Goal: Task Accomplishment & Management: Use online tool/utility

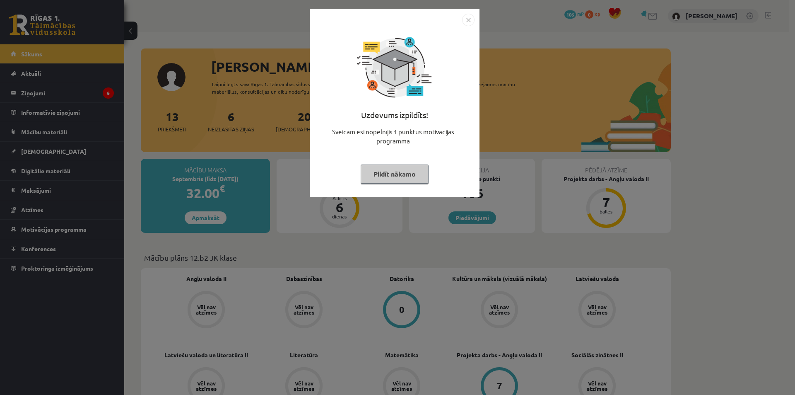
click at [402, 171] on button "Pildīt nākamo" at bounding box center [395, 173] width 68 height 19
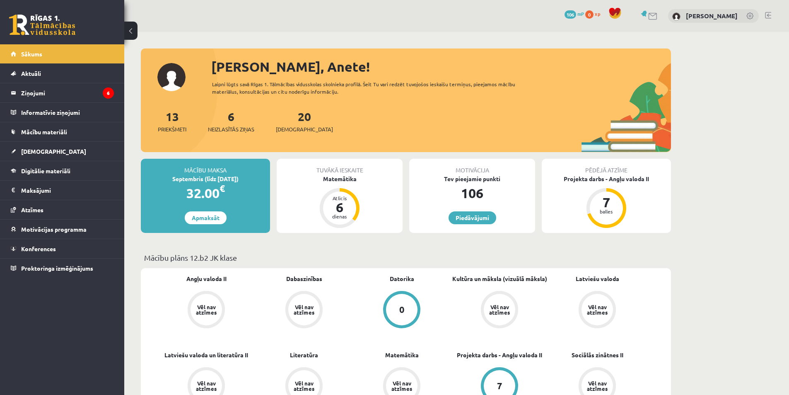
click at [241, 120] on div "6 Neizlasītās ziņas" at bounding box center [231, 121] width 46 height 26
click at [234, 125] on span "Neizlasītās ziņas" at bounding box center [231, 129] width 46 height 8
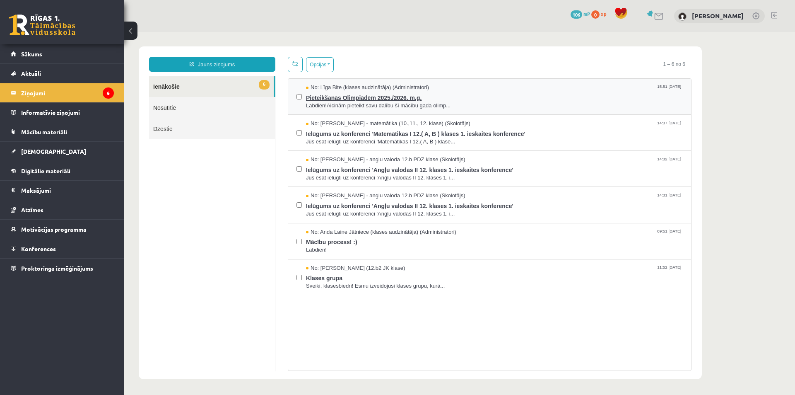
click at [397, 96] on span "Pieteikšanās Olimpiādēm 2025./2026. m.g." at bounding box center [494, 96] width 377 height 10
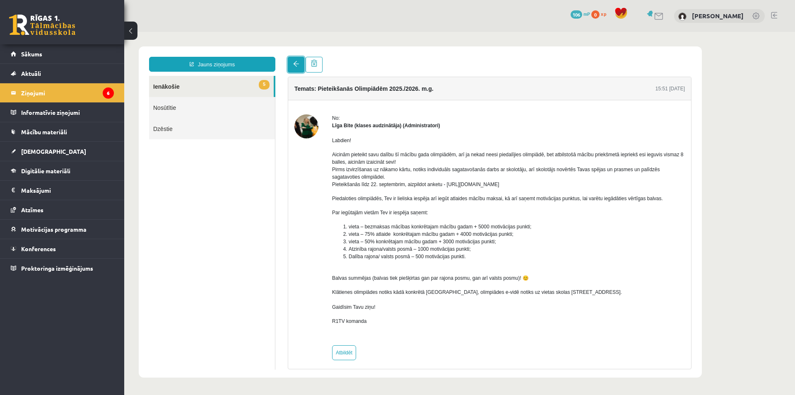
click at [298, 61] on link at bounding box center [296, 65] width 17 height 16
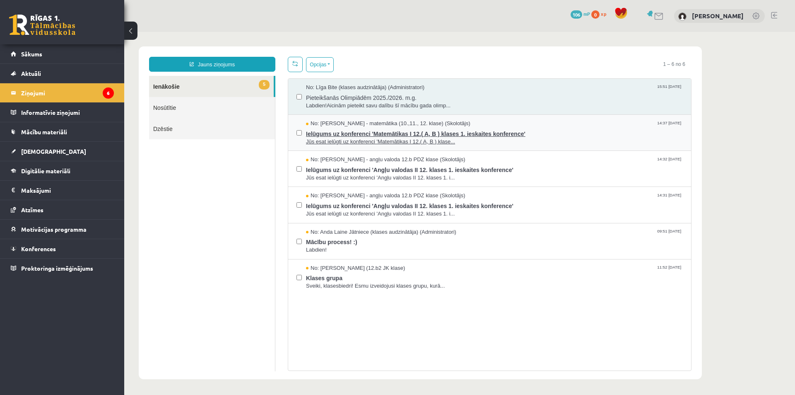
click at [329, 130] on span "Ielūgums uz konferenci 'Matemātikas I 12.( A, B ) klases 1. ieskaites konferenc…" at bounding box center [494, 133] width 377 height 10
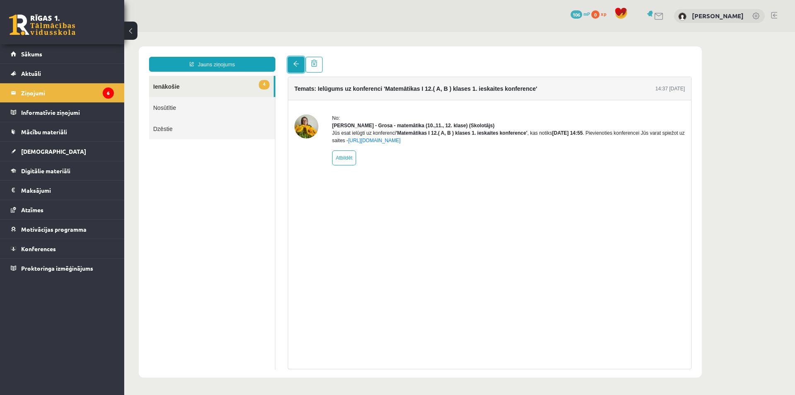
click at [300, 67] on link at bounding box center [296, 65] width 17 height 16
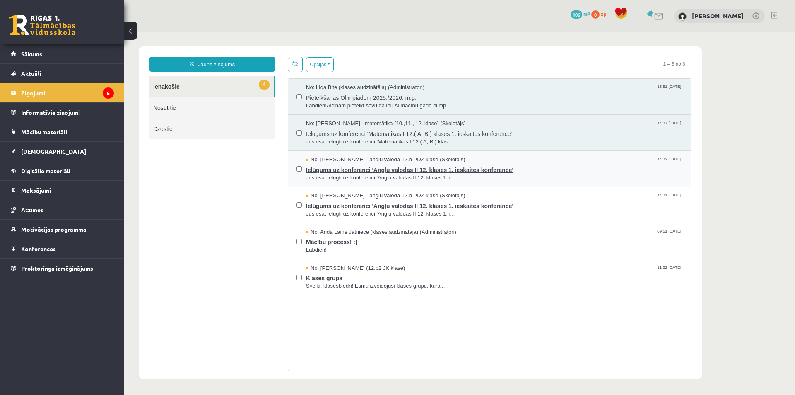
click at [349, 169] on span "Ielūgums uz konferenci 'Angļu valodas II 12. klases 1. ieskaites konference'" at bounding box center [494, 169] width 377 height 10
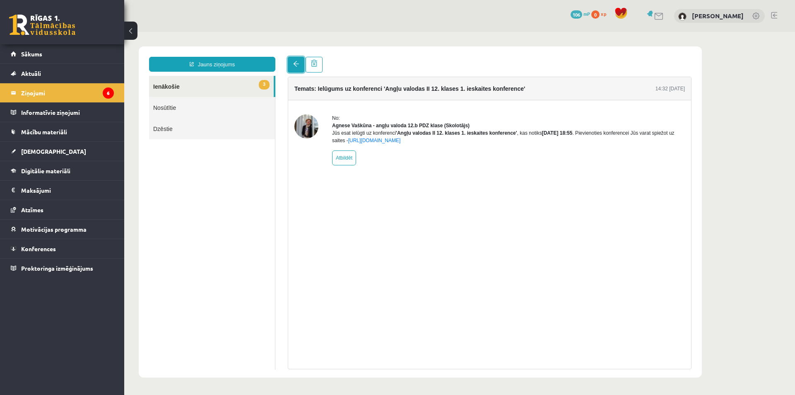
click at [298, 65] on span at bounding box center [296, 64] width 6 height 6
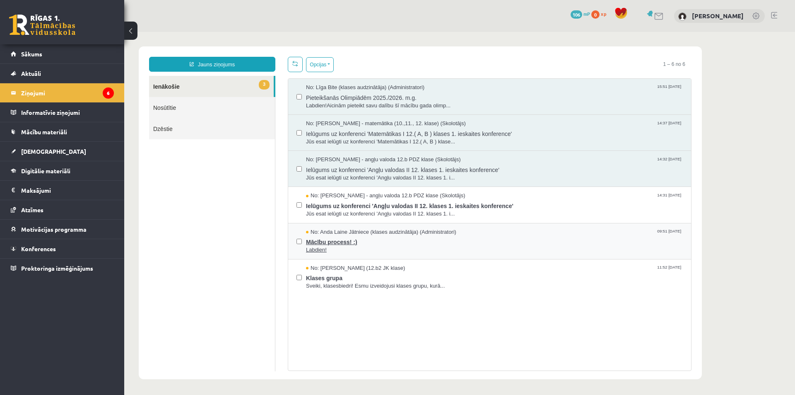
click at [337, 238] on span "Mācību process! :)" at bounding box center [494, 241] width 377 height 10
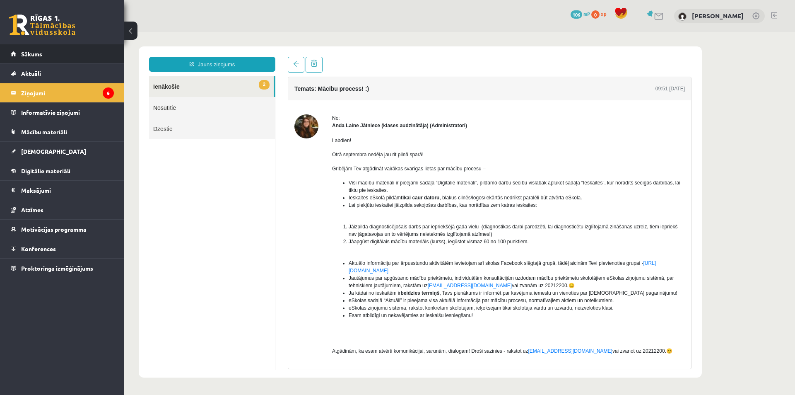
click at [23, 51] on span "Sākums" at bounding box center [31, 53] width 21 height 7
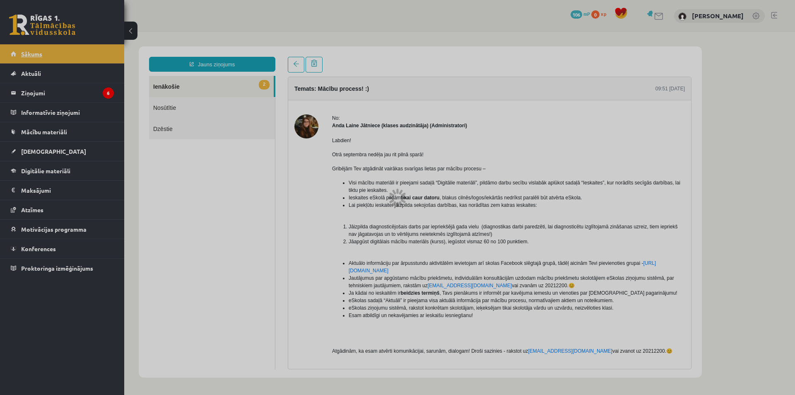
click at [23, 51] on div at bounding box center [397, 197] width 795 height 395
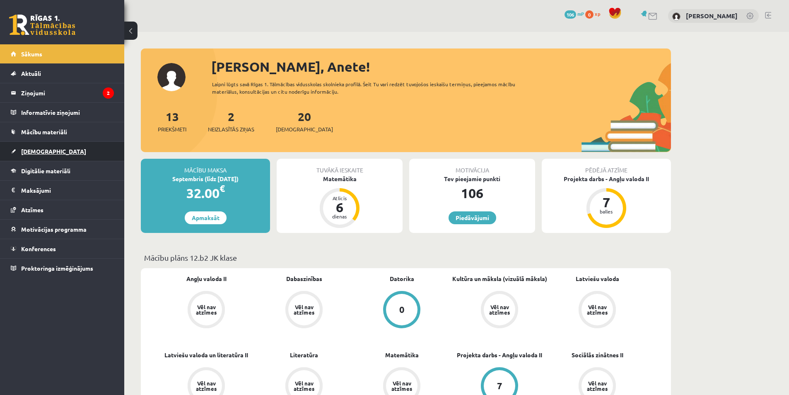
click at [37, 149] on span "[DEMOGRAPHIC_DATA]" at bounding box center [53, 150] width 65 height 7
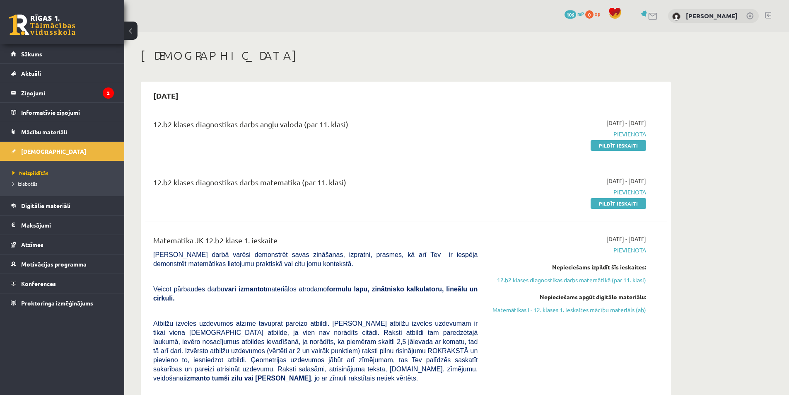
click at [624, 131] on span "Pievienota" at bounding box center [568, 134] width 156 height 9
drag, startPoint x: 625, startPoint y: 140, endPoint x: 626, endPoint y: 146, distance: 6.3
click at [625, 140] on div "2025-09-01 - 2025-09-15 Pievienota Pildīt ieskaiti" at bounding box center [568, 133] width 168 height 31
click at [626, 146] on link "Pildīt ieskaiti" at bounding box center [617, 145] width 55 height 11
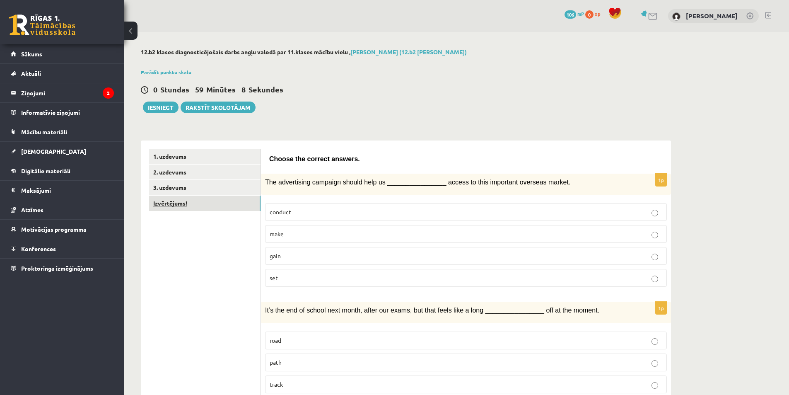
click at [185, 204] on link "Izvērtējums!" at bounding box center [204, 202] width 111 height 15
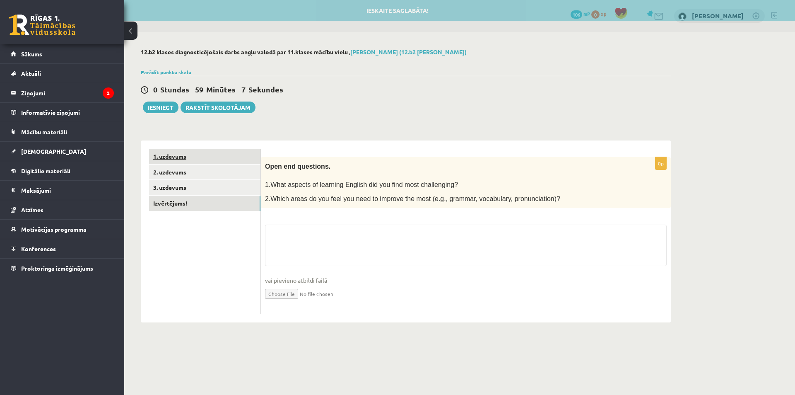
click at [183, 153] on link "1. uzdevums" at bounding box center [204, 156] width 111 height 15
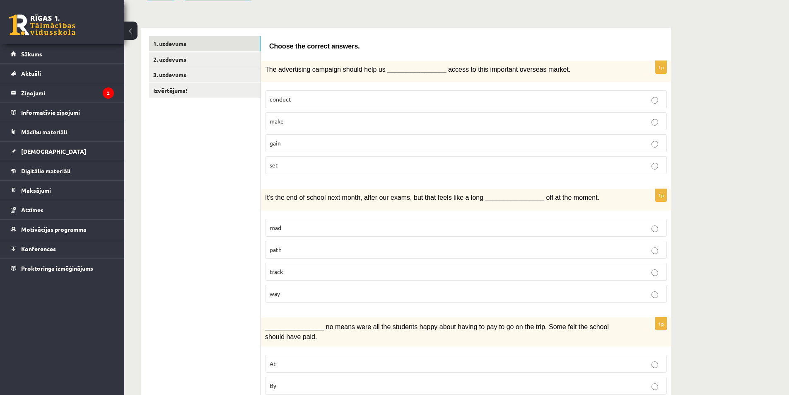
scroll to position [124, 0]
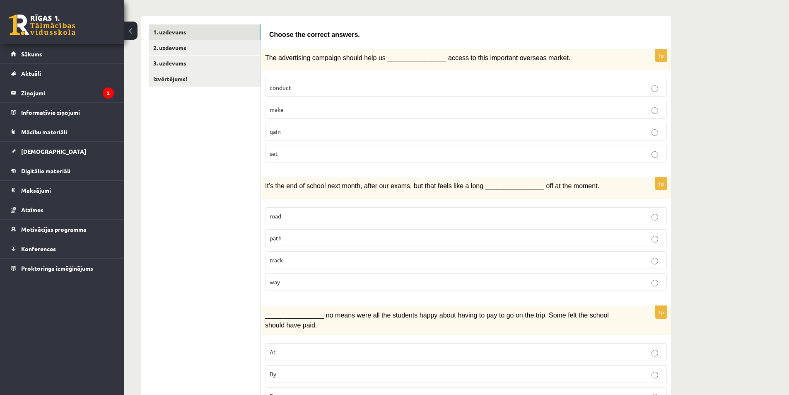
click at [650, 218] on p "road" at bounding box center [465, 216] width 392 height 9
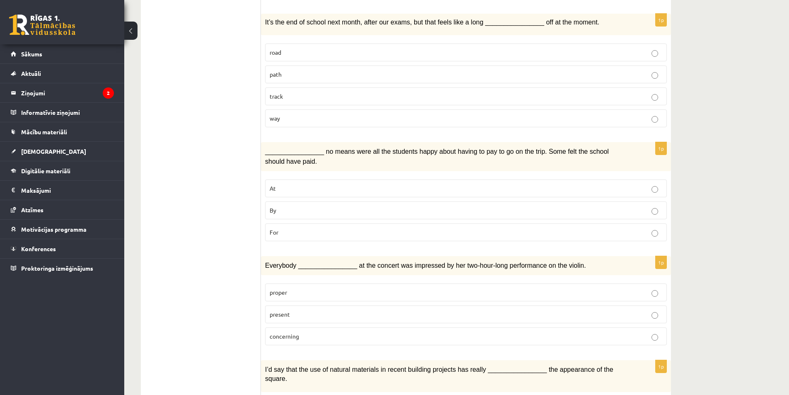
scroll to position [290, 0]
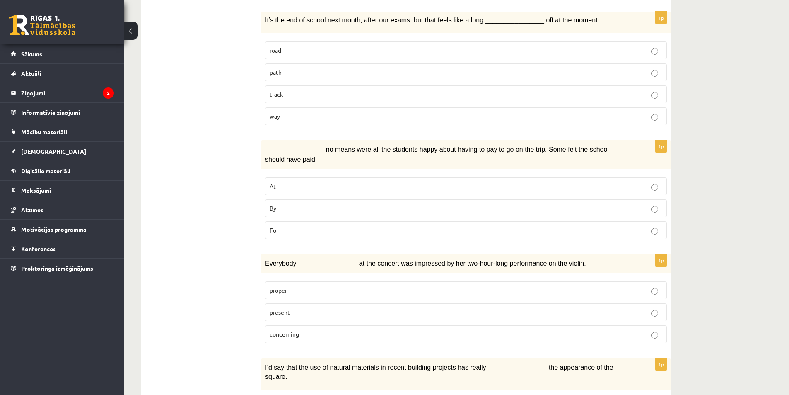
click at [651, 208] on p "By" at bounding box center [465, 208] width 392 height 9
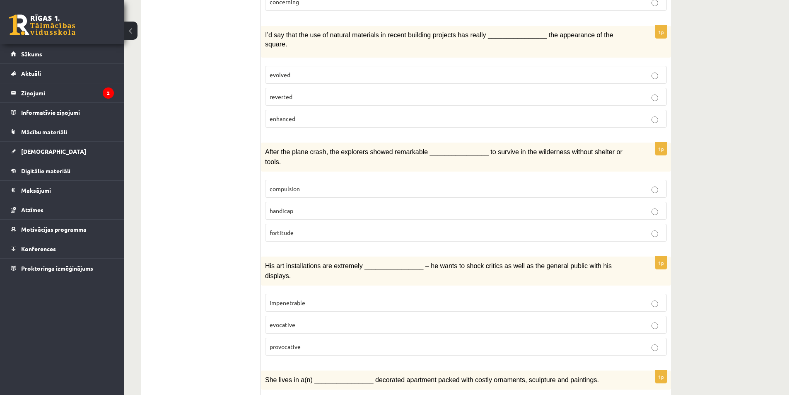
scroll to position [662, 0]
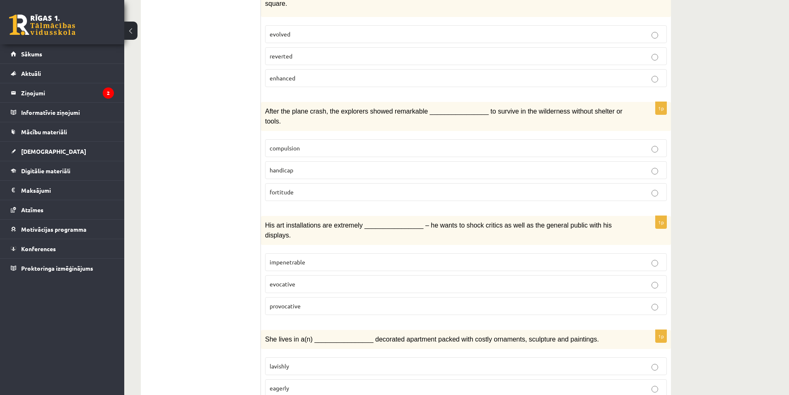
click at [659, 188] on p "fortitude" at bounding box center [465, 192] width 392 height 9
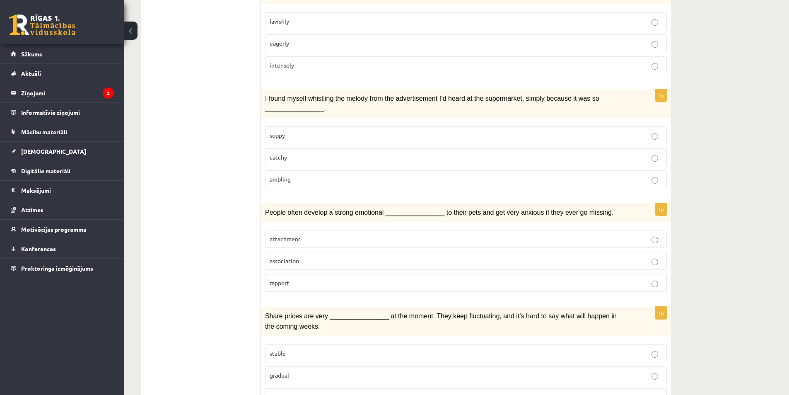
scroll to position [1035, 0]
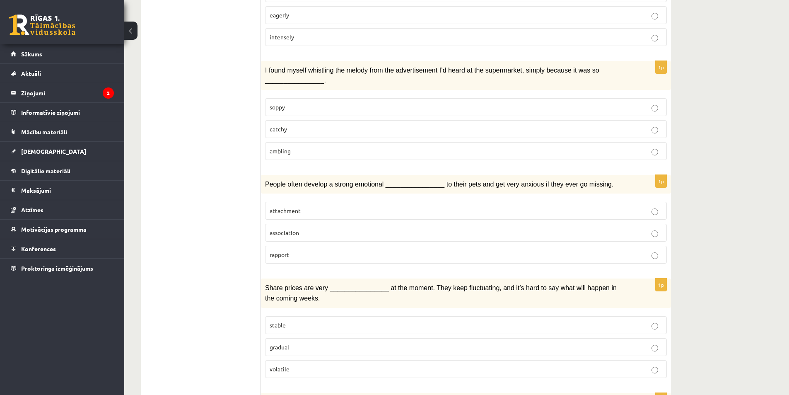
click at [659, 125] on p "catchy" at bounding box center [465, 129] width 392 height 9
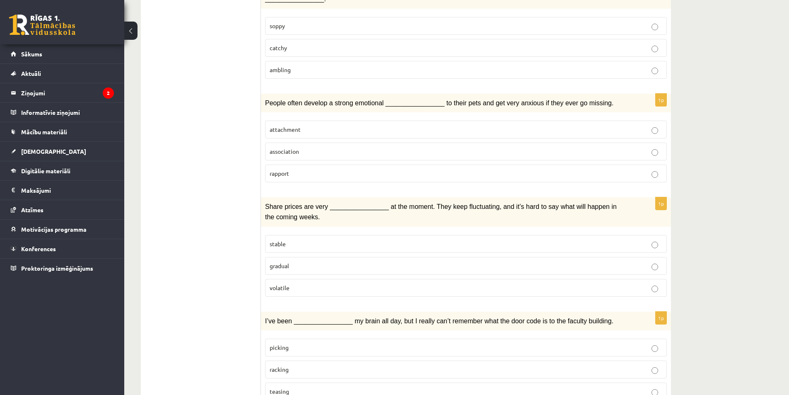
scroll to position [1119, 0]
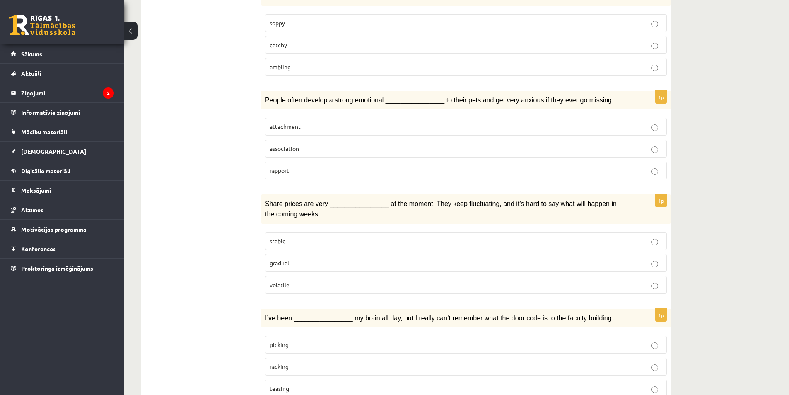
click at [659, 122] on p "attachment" at bounding box center [465, 126] width 392 height 9
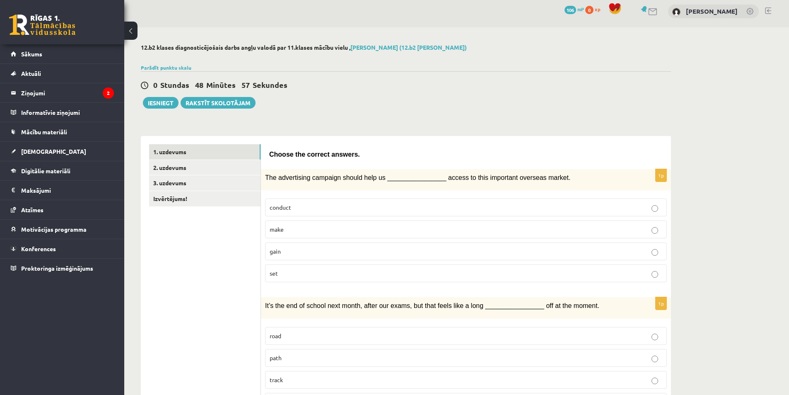
scroll to position [0, 0]
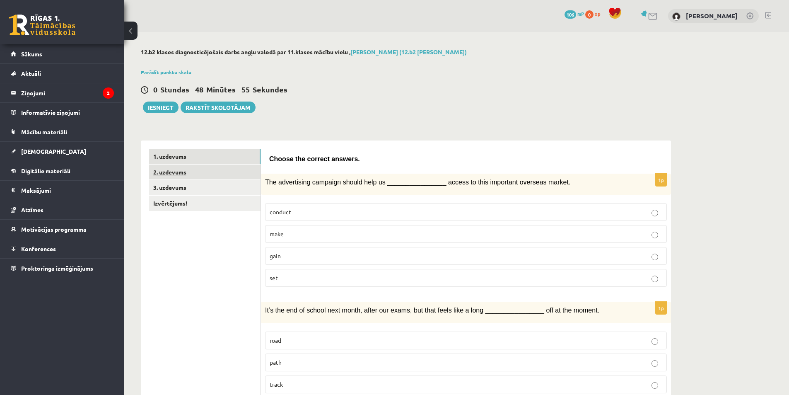
click at [184, 174] on link "2. uzdevums" at bounding box center [204, 171] width 111 height 15
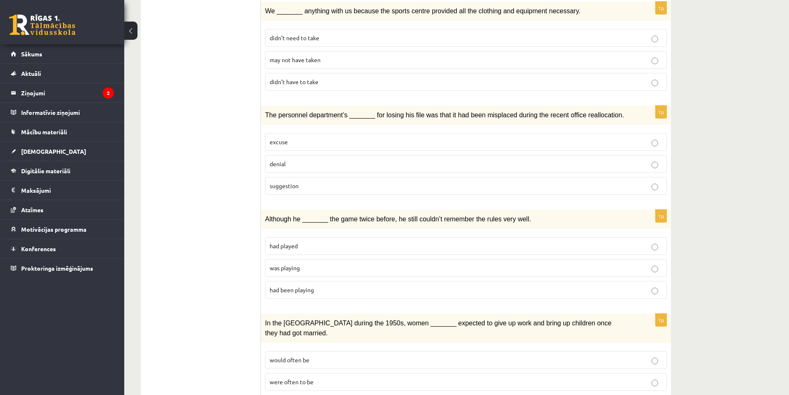
scroll to position [621, 0]
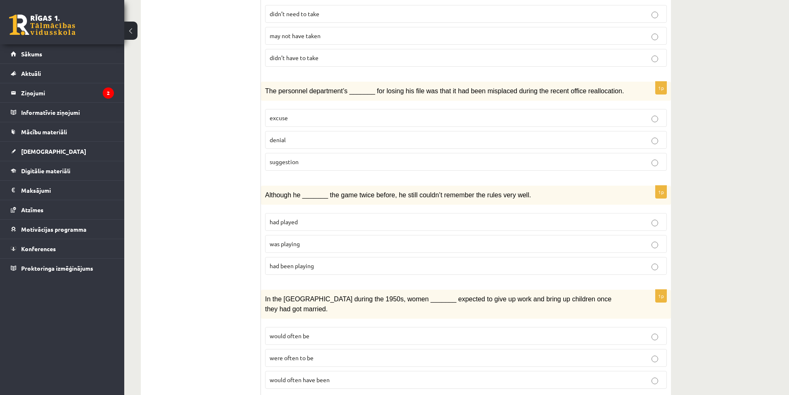
click at [647, 113] on p "excuse" at bounding box center [465, 117] width 392 height 9
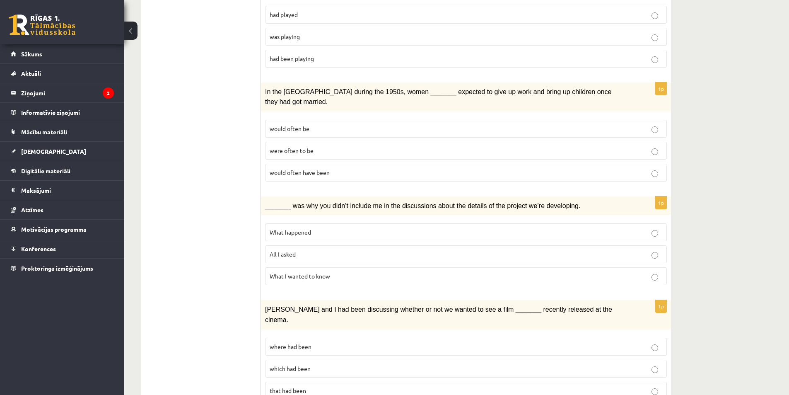
scroll to position [830, 0]
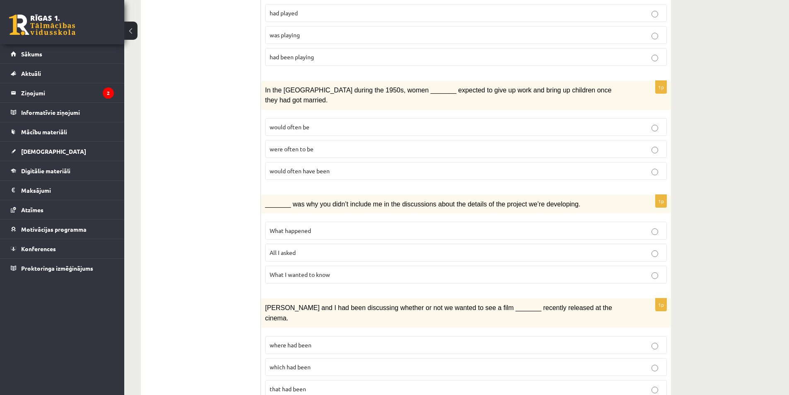
click at [650, 248] on p "All I asked" at bounding box center [465, 252] width 392 height 9
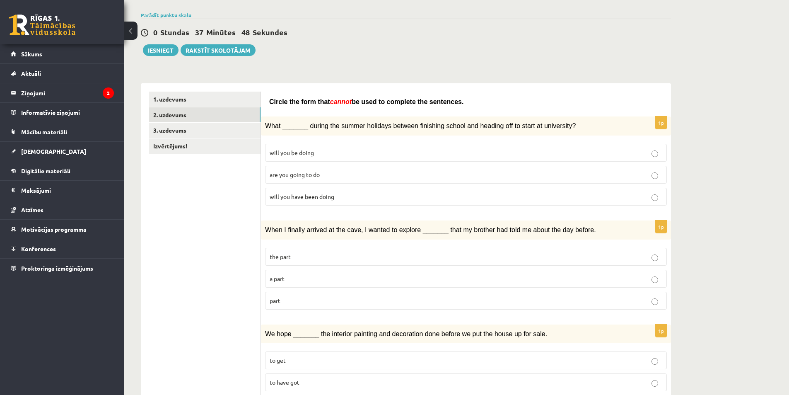
scroll to position [0, 0]
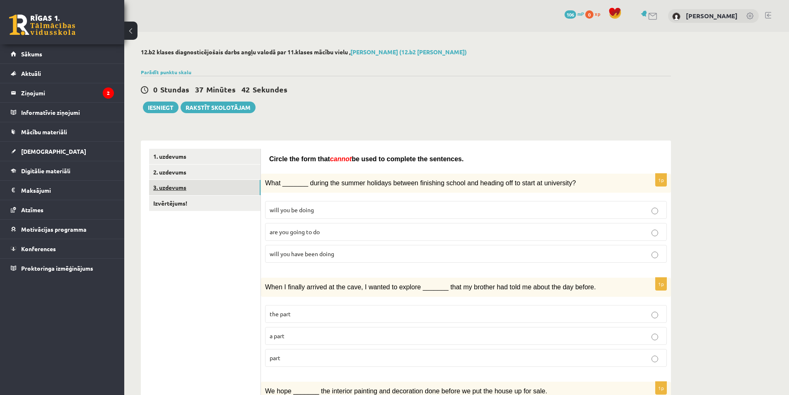
click at [183, 190] on link "3. uzdevums" at bounding box center [204, 187] width 111 height 15
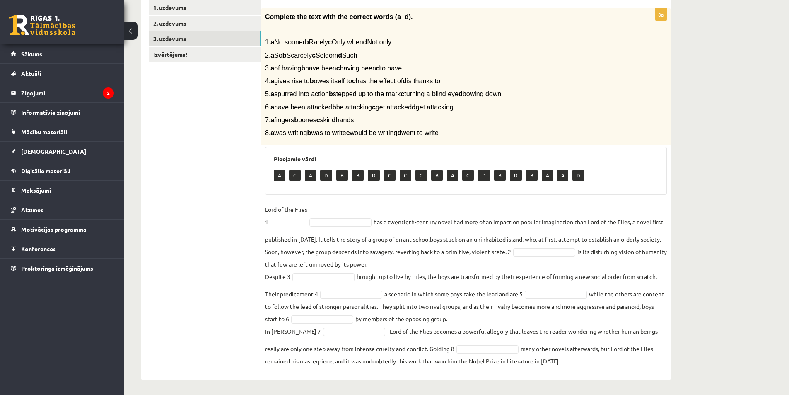
scroll to position [151, 0]
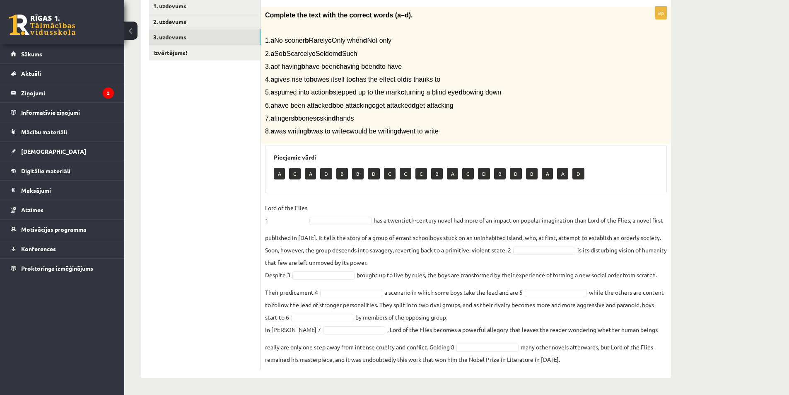
click at [344, 171] on p "B" at bounding box center [342, 174] width 12 height 12
click at [352, 207] on fieldset "Lord of the Flies 1 has a twentieth-century novel had more of an impact on popu…" at bounding box center [466, 283] width 402 height 164
click at [344, 172] on p "B" at bounding box center [342, 174] width 12 height 12
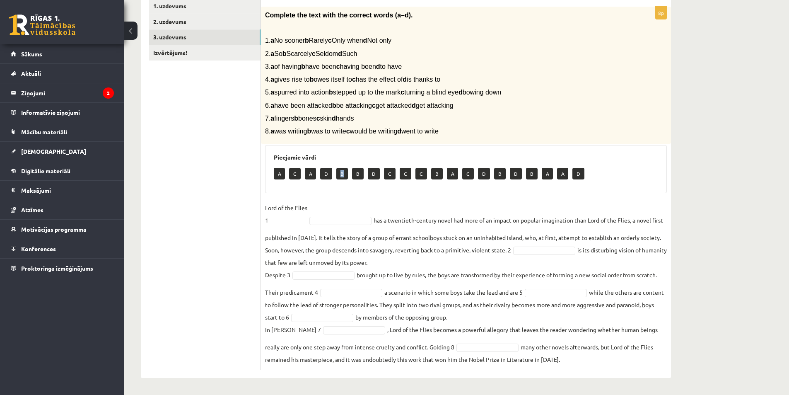
click at [342, 173] on p "B" at bounding box center [342, 174] width 12 height 12
click at [339, 200] on div "8p Complete the text with the correct words (a–d). 1. a No sooner b Rarely c On…" at bounding box center [466, 188] width 410 height 363
click at [563, 279] on fieldset "Lord of the Flies 1 B * has a twentieth-century novel had more of an impact on …" at bounding box center [466, 283] width 402 height 164
click at [308, 323] on p "In William Golding’s 7" at bounding box center [293, 329] width 56 height 12
click at [512, 259] on fieldset "Lord of the Flies 1 B * has a twentieth-century novel had more of an impact on …" at bounding box center [466, 283] width 402 height 164
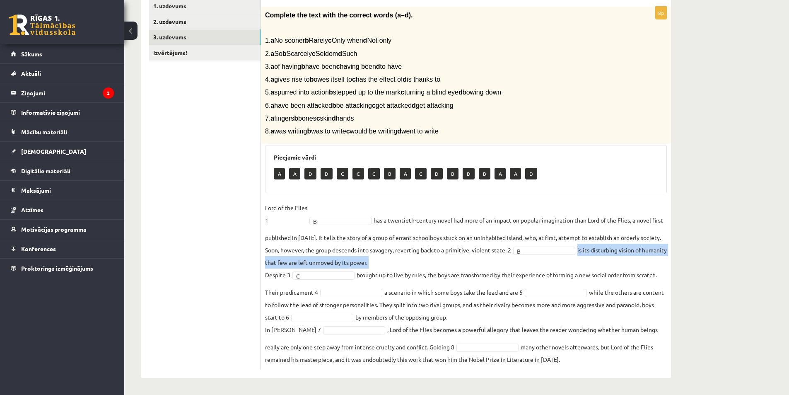
click at [512, 259] on fieldset "Lord of the Flies 1 B * has a twentieth-century novel had more of an impact on …" at bounding box center [466, 283] width 402 height 164
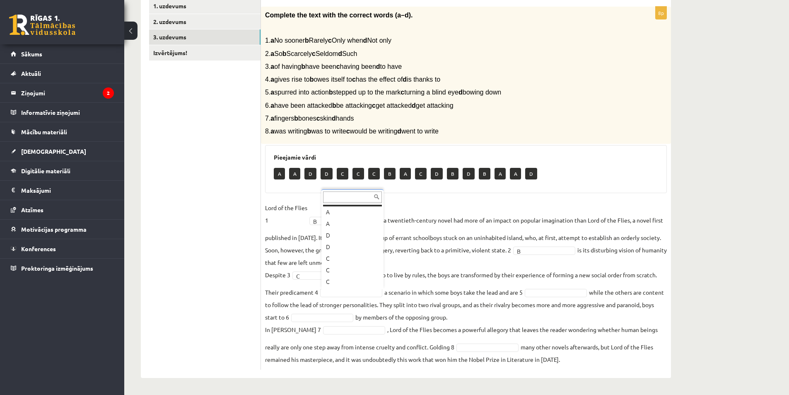
scroll to position [0, 0]
click at [352, 225] on fieldset "Lord of the Flies 1 B * has a twentieth-century novel had more of an impact on …" at bounding box center [466, 283] width 402 height 164
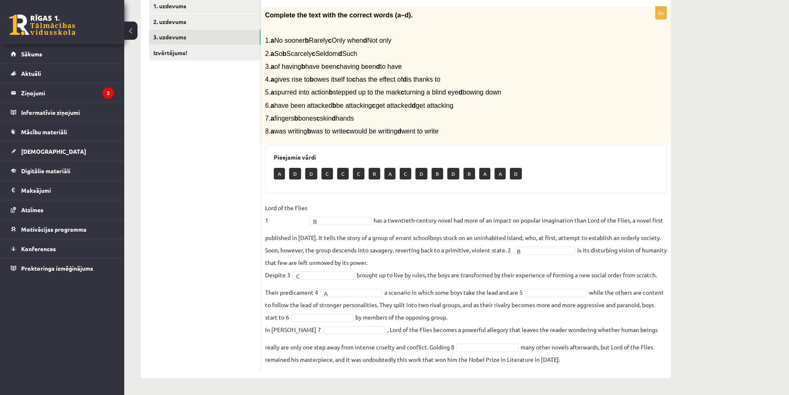
click at [439, 205] on fieldset "Lord of the Flies 1 B * has a twentieth-century novel had more of an impact on …" at bounding box center [466, 283] width 402 height 164
click at [565, 220] on fieldset "Lord of the Flies 1 B * has a twentieth-century novel had more of an impact on …" at bounding box center [466, 283] width 402 height 164
click at [552, 322] on fieldset "Lord of the Flies 1 B * has a twentieth-century novel had more of an impact on …" at bounding box center [466, 283] width 402 height 164
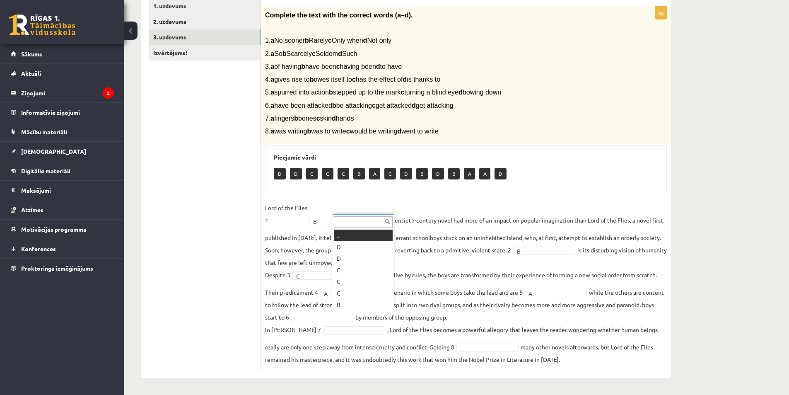
scroll to position [10, 0]
click at [351, 280] on fieldset "Lord of the Flies 1 B * has a twentieth-century novel had more of an impact on …" at bounding box center [466, 283] width 402 height 164
click at [330, 261] on fieldset "Lord of the Flies 1 B * has a twentieth-century novel had more of an impact on …" at bounding box center [466, 283] width 402 height 164
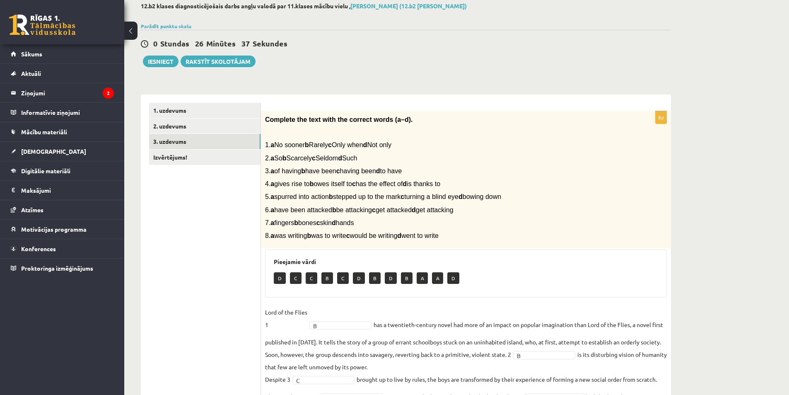
scroll to position [0, 0]
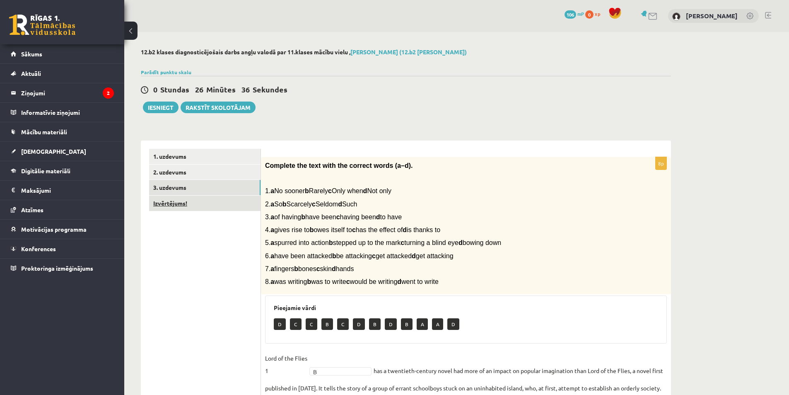
click at [176, 202] on link "Izvērtējums!" at bounding box center [204, 202] width 111 height 15
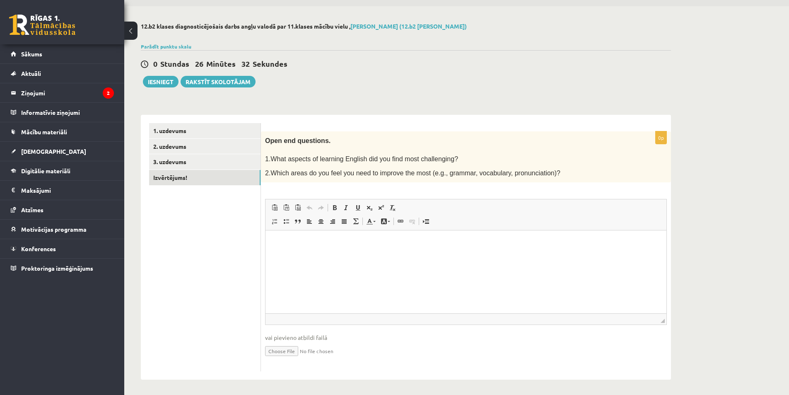
scroll to position [27, 0]
click at [321, 254] on html at bounding box center [465, 241] width 401 height 25
click at [281, 243] on p "Editor, wiswyg-editor-user-answer-47024725818800" at bounding box center [466, 241] width 384 height 9
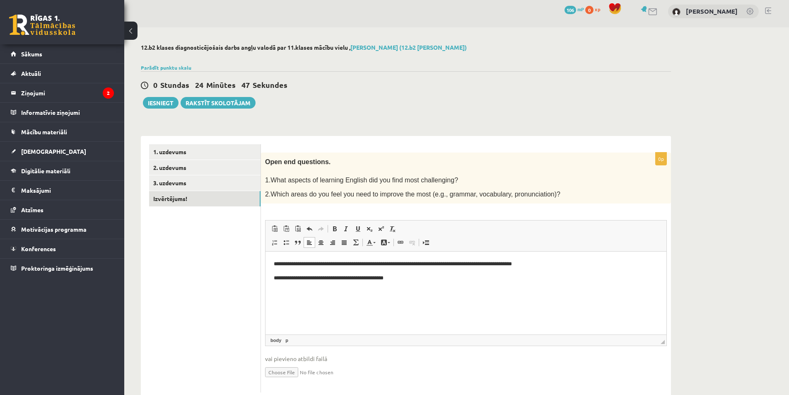
scroll to position [0, 0]
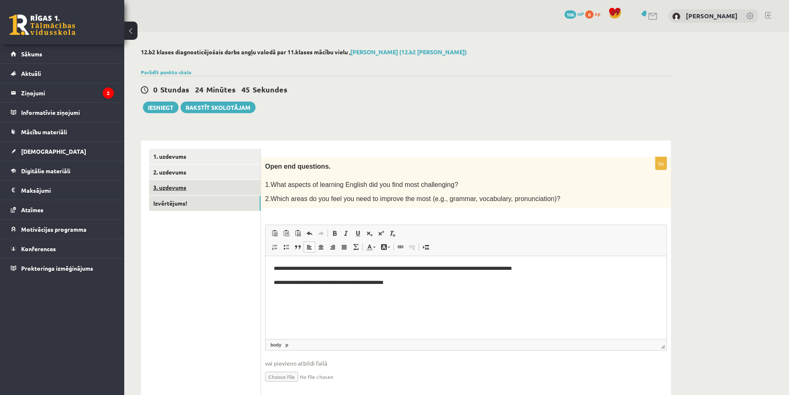
click at [170, 188] on link "3. uzdevums" at bounding box center [204, 187] width 111 height 15
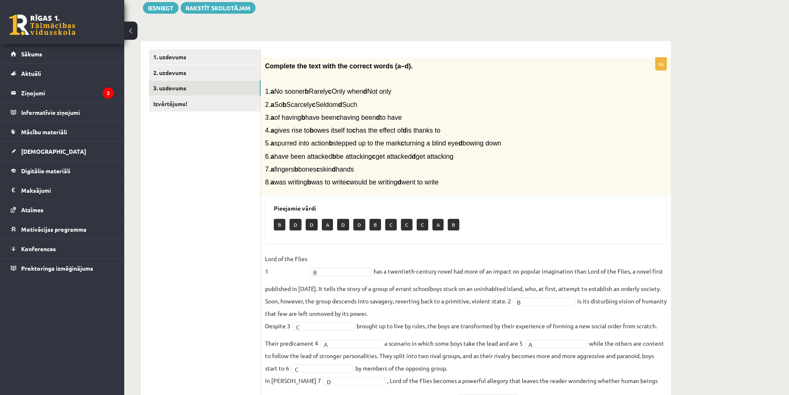
scroll to position [124, 0]
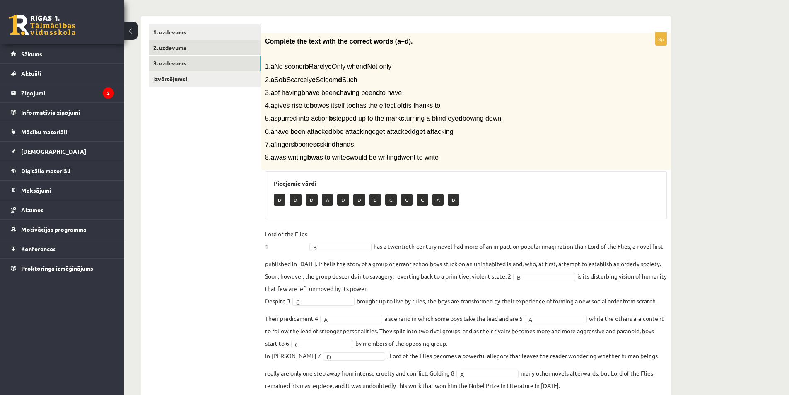
click at [178, 49] on link "2. uzdevums" at bounding box center [204, 47] width 111 height 15
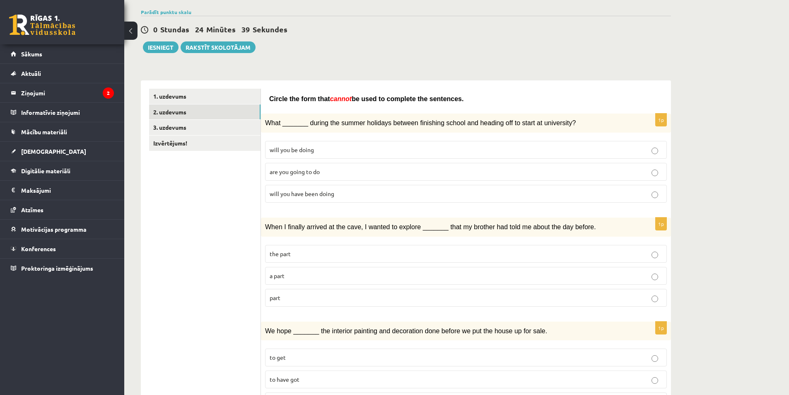
scroll to position [0, 0]
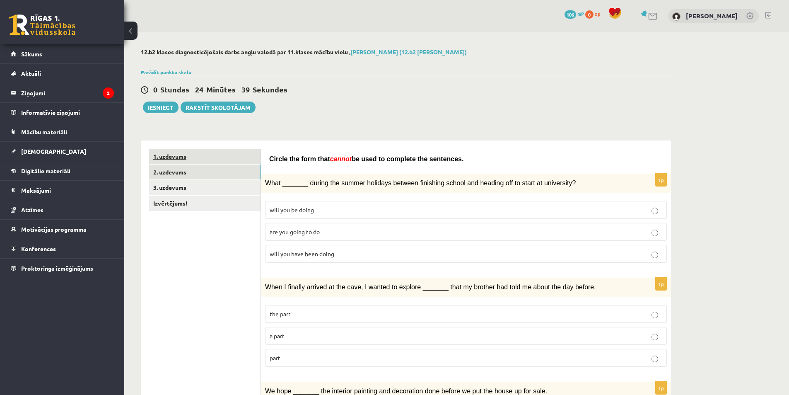
click at [170, 156] on link "1. uzdevums" at bounding box center [204, 156] width 111 height 15
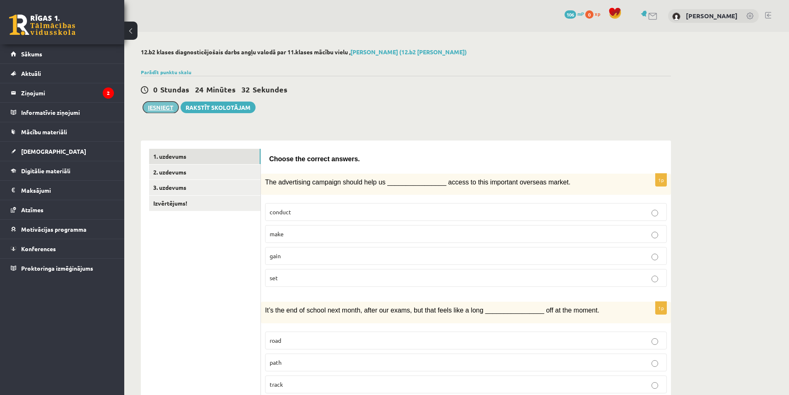
click at [155, 109] on button "Iesniegt" at bounding box center [161, 107] width 36 height 12
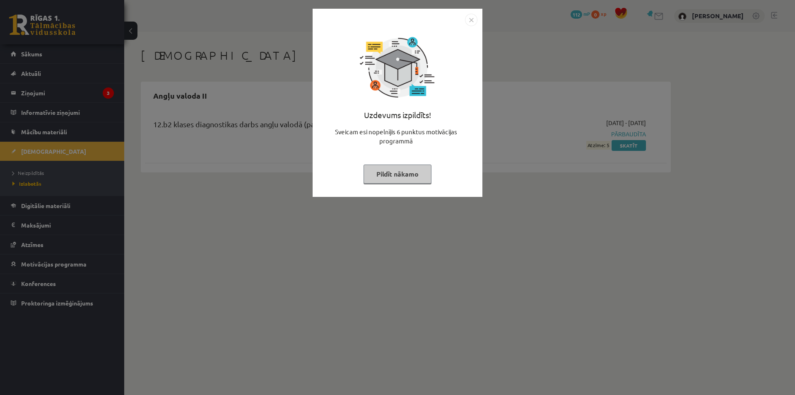
click at [395, 180] on button "Pildīt nākamo" at bounding box center [397, 173] width 68 height 19
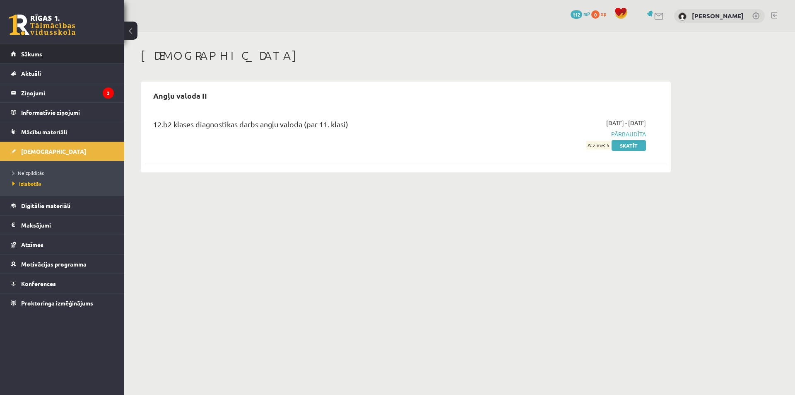
click at [23, 54] on span "Sākums" at bounding box center [31, 53] width 21 height 7
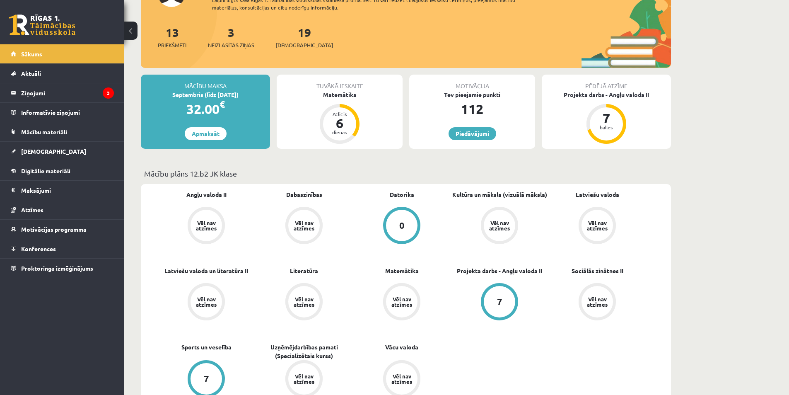
scroll to position [83, 0]
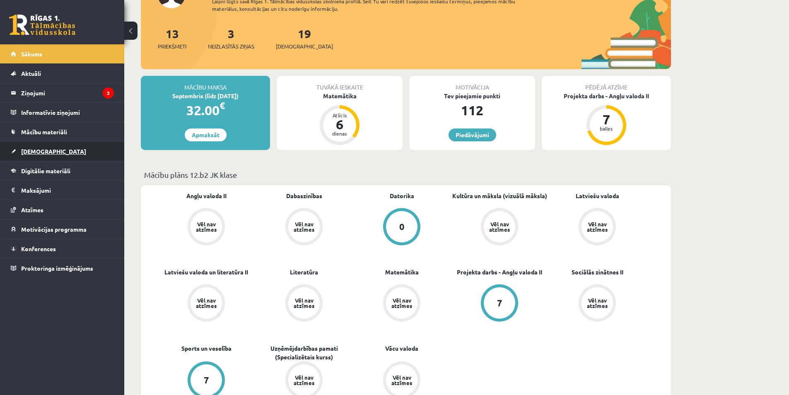
click at [33, 154] on link "[DEMOGRAPHIC_DATA]" at bounding box center [62, 151] width 103 height 19
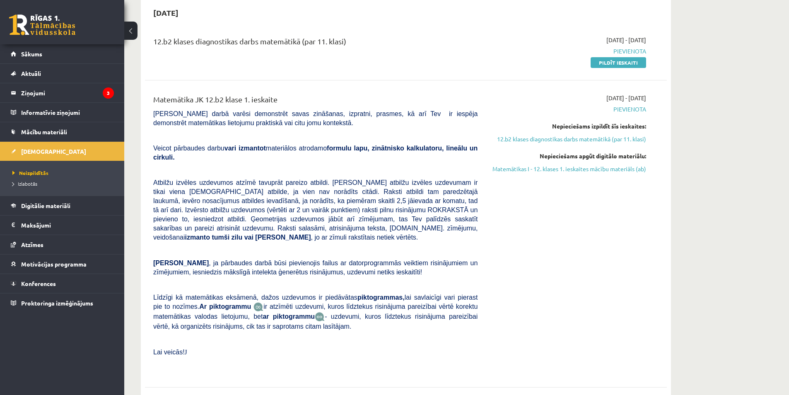
click at [134, 31] on button at bounding box center [130, 31] width 13 height 18
click at [145, 31] on div "12.b2 klases diagnostikas darbs matemātikā (par 11. klasi) 2025-09-01 - 2025-09…" at bounding box center [406, 51] width 522 height 48
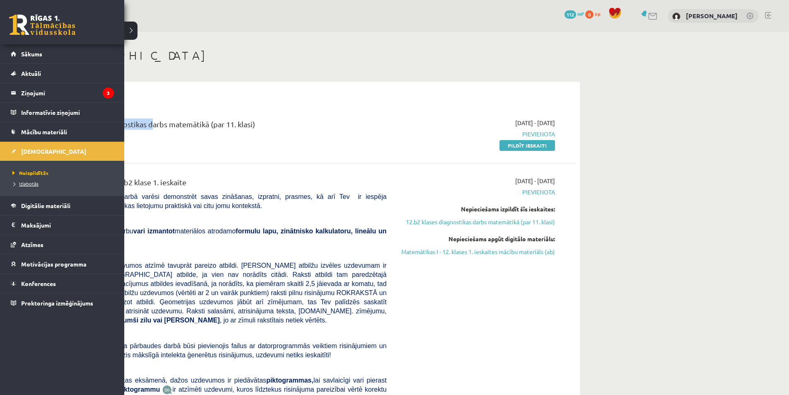
click at [32, 180] on span "Izlabotās" at bounding box center [24, 183] width 28 height 7
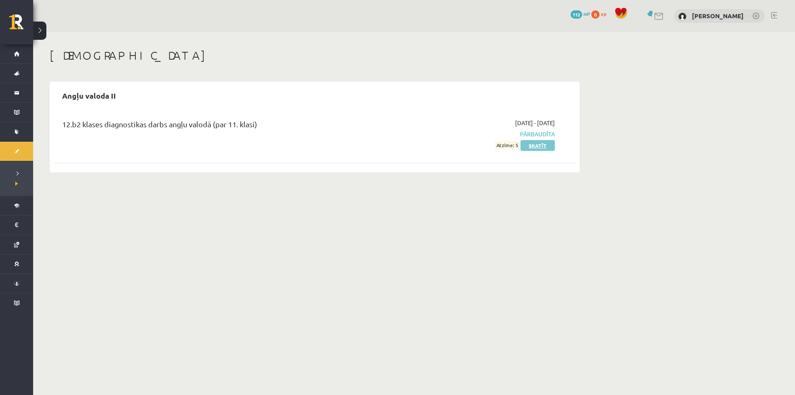
click at [544, 145] on link "Skatīt" at bounding box center [537, 145] width 34 height 11
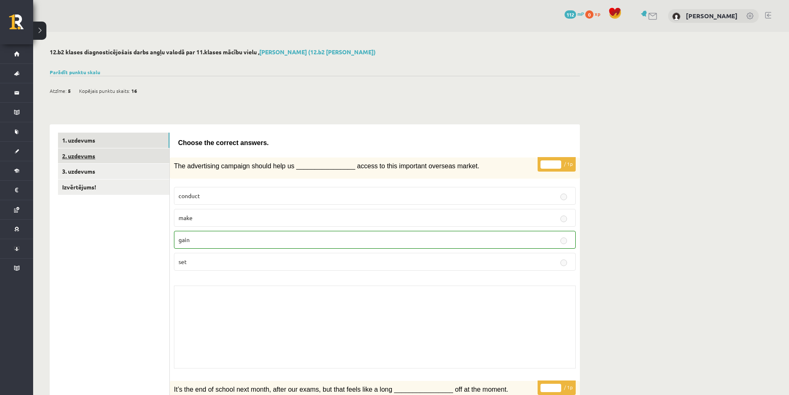
click at [96, 159] on link "2. uzdevums" at bounding box center [113, 155] width 111 height 15
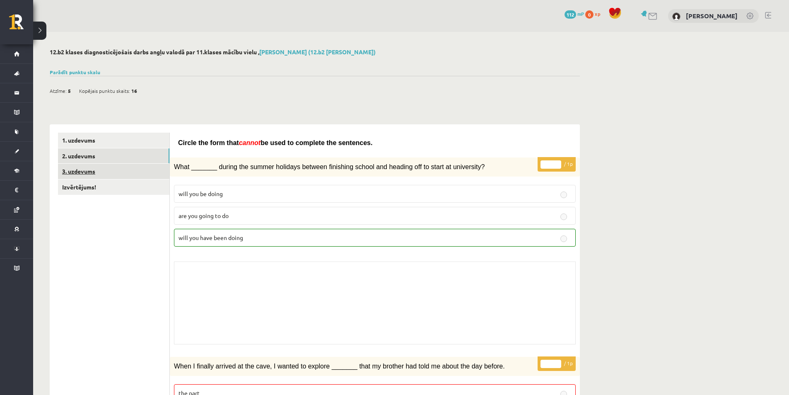
click at [93, 175] on link "3. uzdevums" at bounding box center [113, 171] width 111 height 15
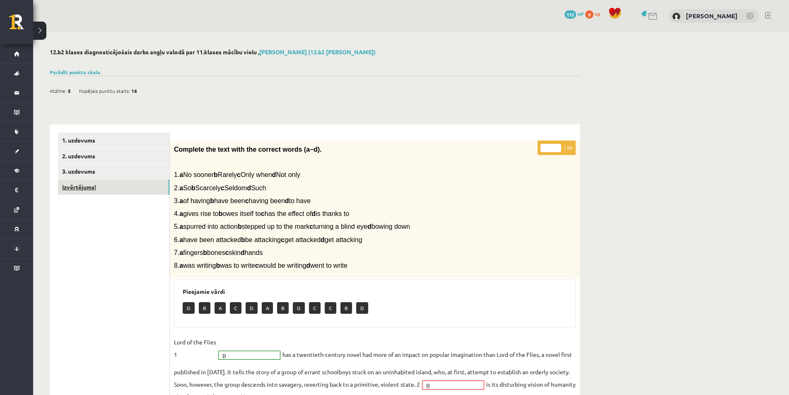
click at [104, 186] on link "Izvērtējums!" at bounding box center [113, 186] width 111 height 15
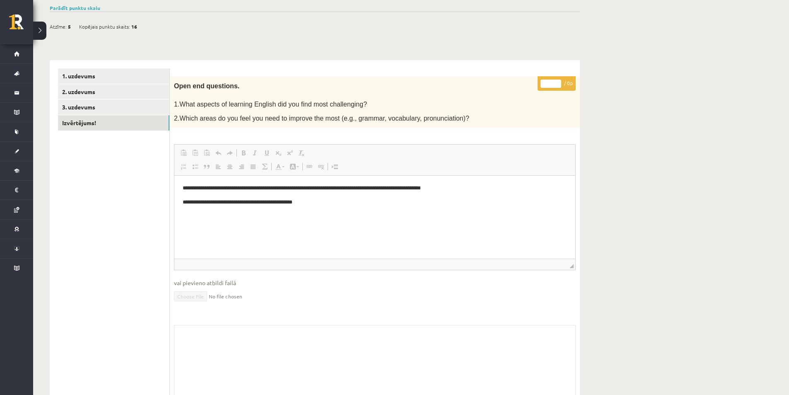
click at [787, 73] on div "12.b2 klases diagnosticējošais darbs angļu valodā par 11.klases mācību vielu , …" at bounding box center [411, 202] width 756 height 469
click at [433, 214] on html "**********" at bounding box center [374, 195] width 401 height 39
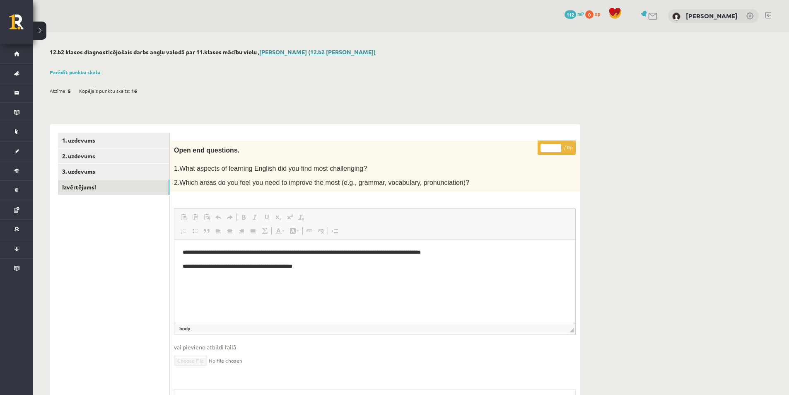
click at [315, 52] on link "[PERSON_NAME] (12.b2 [PERSON_NAME])" at bounding box center [317, 51] width 116 height 7
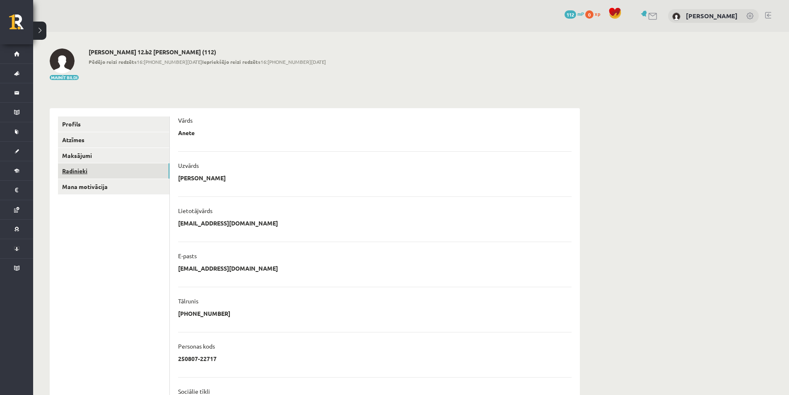
click at [75, 166] on link "Radinieki" at bounding box center [113, 170] width 111 height 15
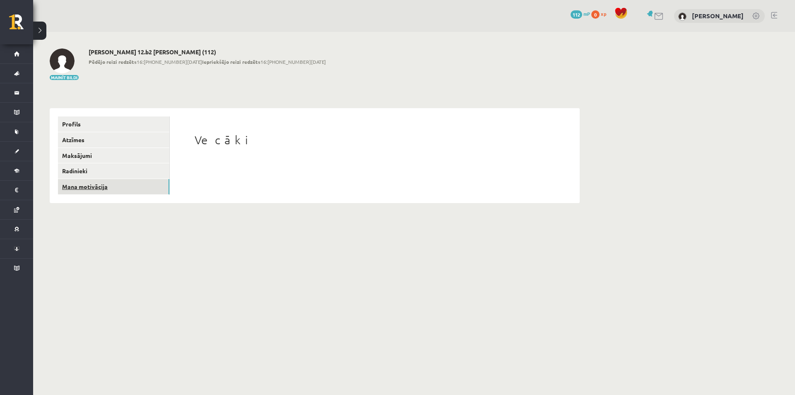
click at [78, 188] on link "Mana motivācija" at bounding box center [113, 186] width 111 height 15
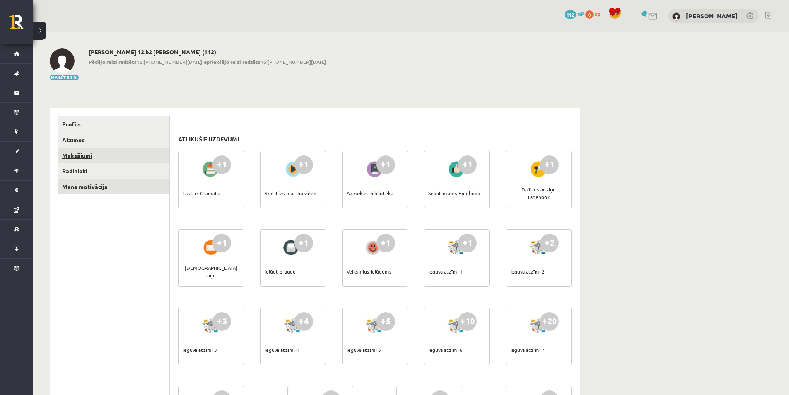
click at [79, 154] on link "Maksājumi" at bounding box center [113, 155] width 111 height 15
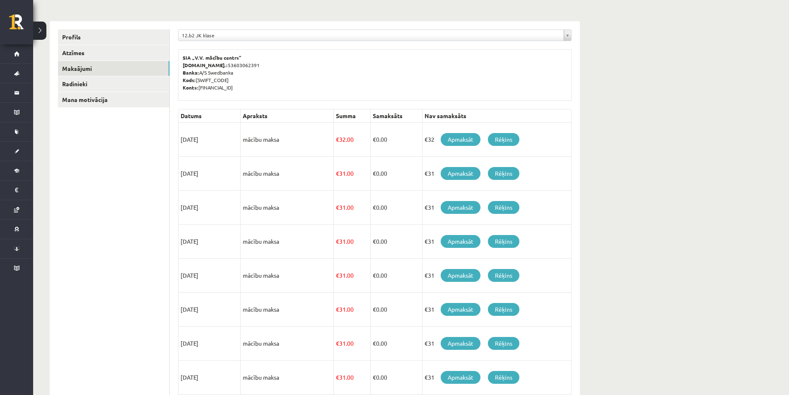
scroll to position [55, 0]
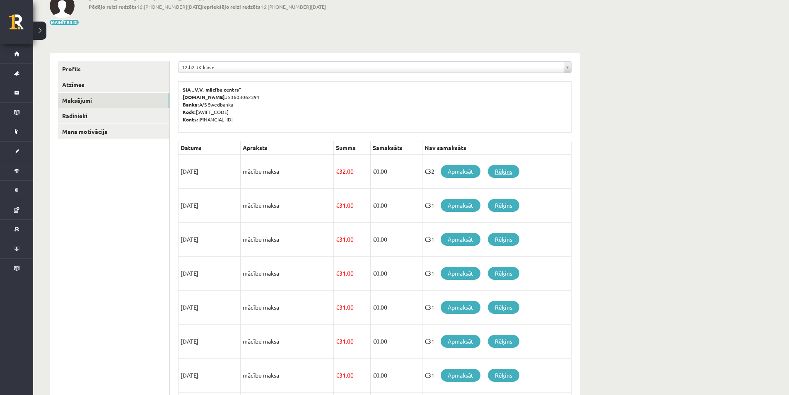
click at [502, 169] on link "Rēķins" at bounding box center [503, 171] width 31 height 13
click at [462, 168] on link "Apmaksāt" at bounding box center [460, 171] width 40 height 13
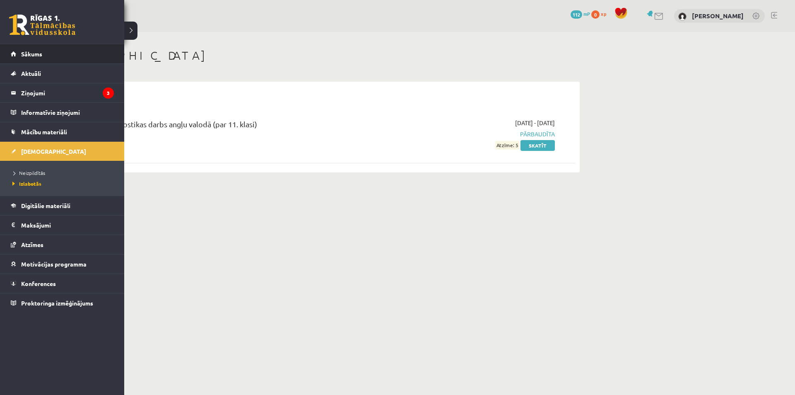
click at [6, 50] on li "Sākums" at bounding box center [62, 53] width 124 height 19
click at [13, 51] on link "Sākums" at bounding box center [62, 53] width 103 height 19
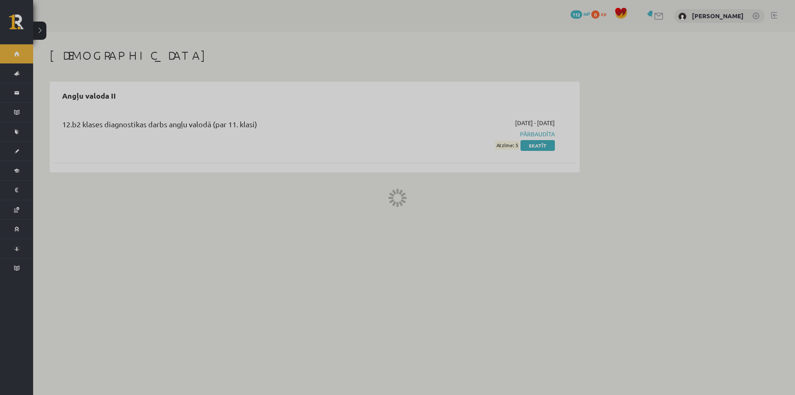
click at [13, 51] on div at bounding box center [397, 197] width 795 height 395
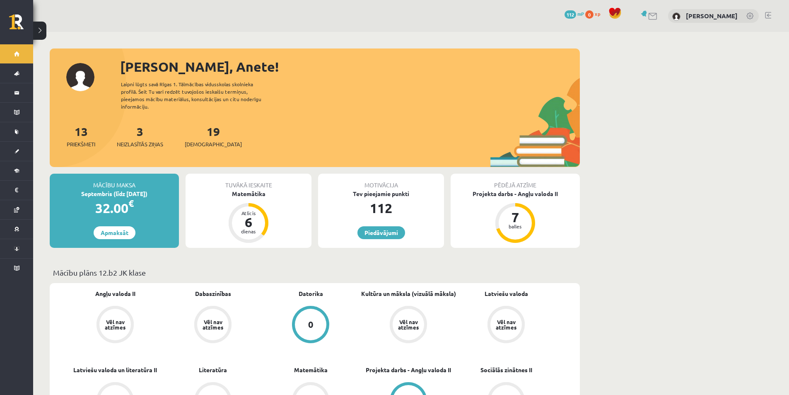
click at [400, 215] on div "Motivācija Tev pieejamie punkti 112 [GEOGRAPHIC_DATA]" at bounding box center [381, 210] width 126 height 74
click at [388, 226] on link "Piedāvājumi" at bounding box center [381, 232] width 48 height 13
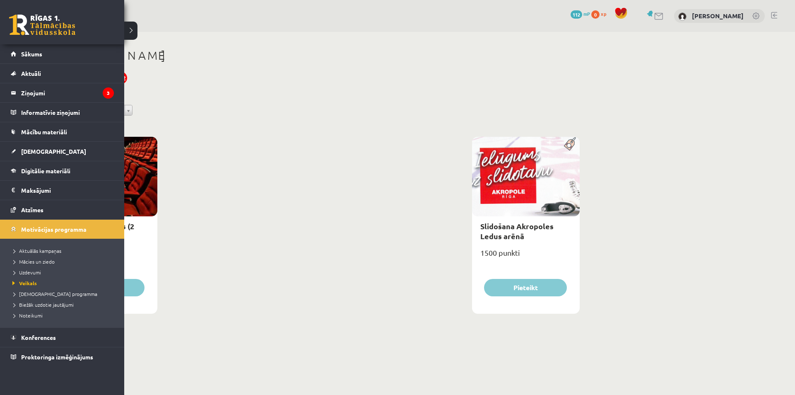
click at [46, 16] on link at bounding box center [42, 24] width 66 height 21
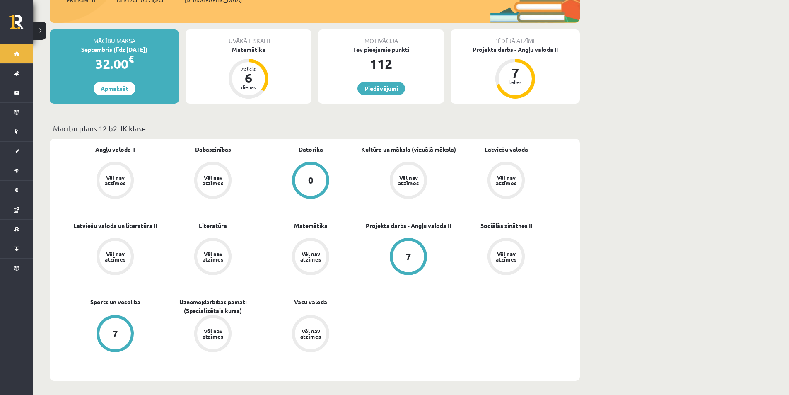
scroll to position [124, 0]
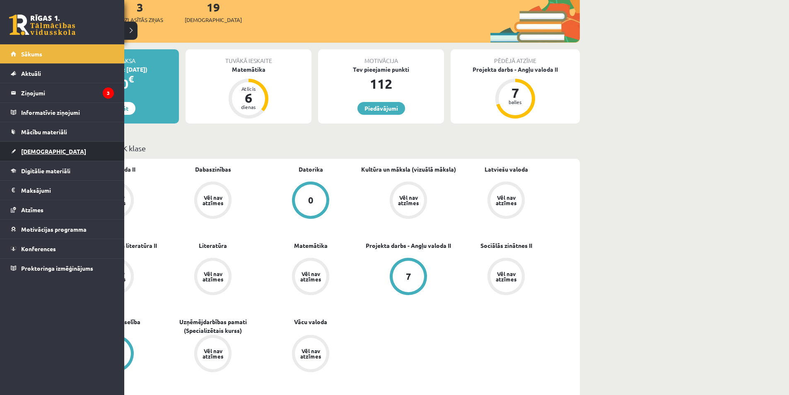
click at [32, 153] on span "[DEMOGRAPHIC_DATA]" at bounding box center [53, 150] width 65 height 7
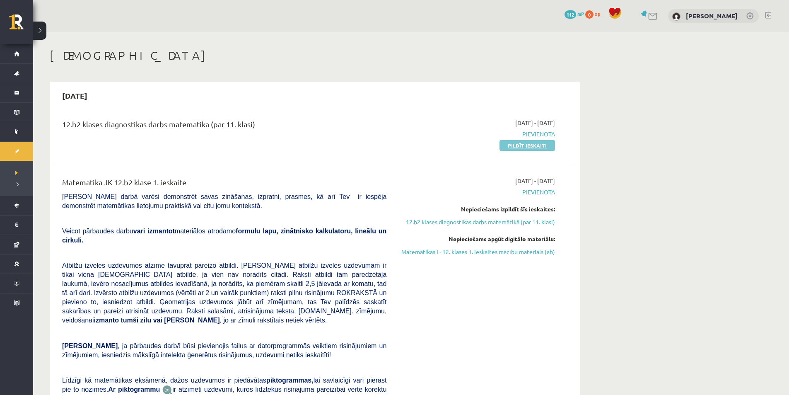
click at [539, 143] on link "Pildīt ieskaiti" at bounding box center [526, 145] width 55 height 11
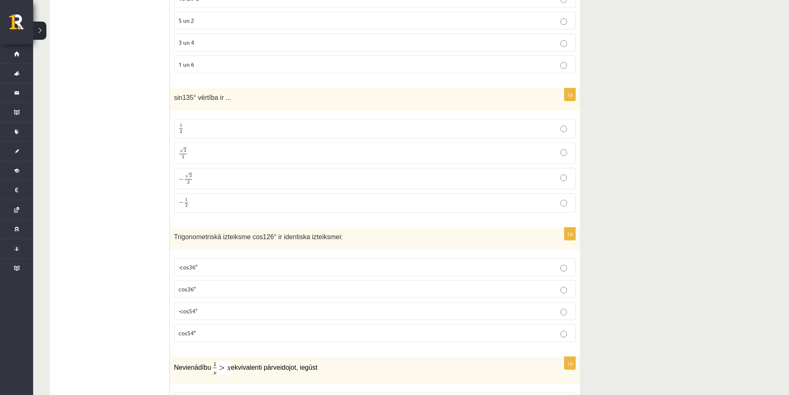
scroll to position [3567, 0]
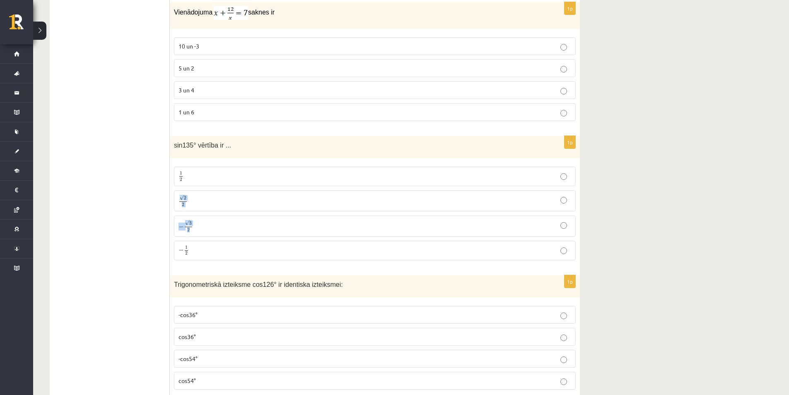
drag, startPoint x: 781, startPoint y: 229, endPoint x: 780, endPoint y: 178, distance: 50.9
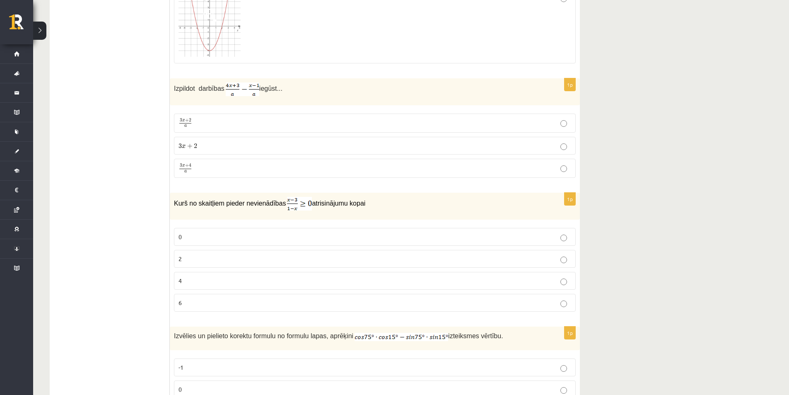
scroll to position [2878, 0]
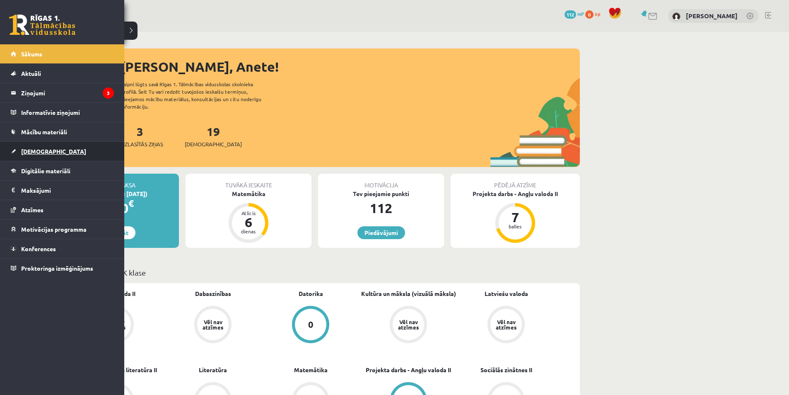
click at [36, 151] on span "[DEMOGRAPHIC_DATA]" at bounding box center [53, 150] width 65 height 7
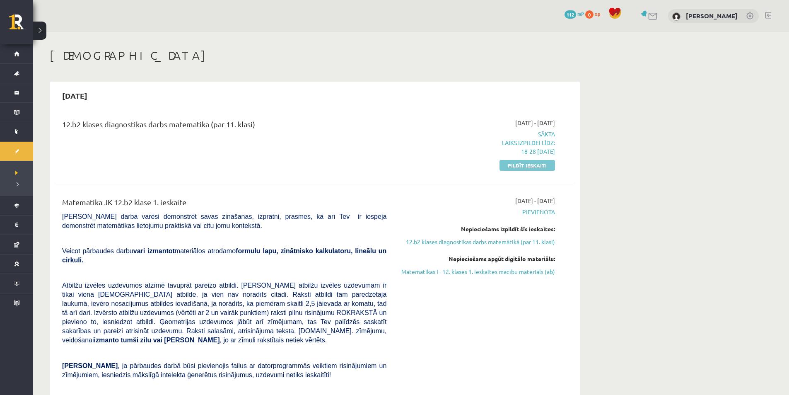
click at [526, 168] on link "Pildīt ieskaiti" at bounding box center [526, 165] width 55 height 11
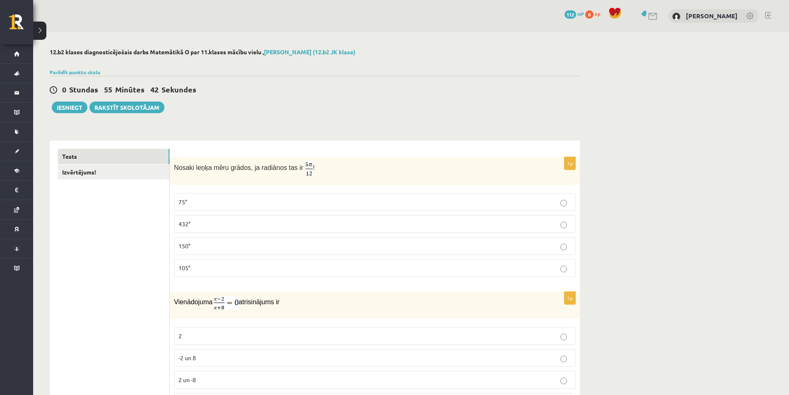
click at [560, 268] on p "105°" at bounding box center [374, 267] width 392 height 9
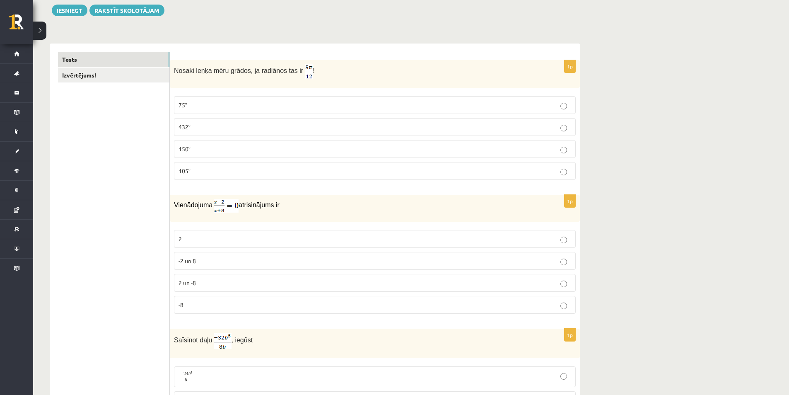
scroll to position [124, 0]
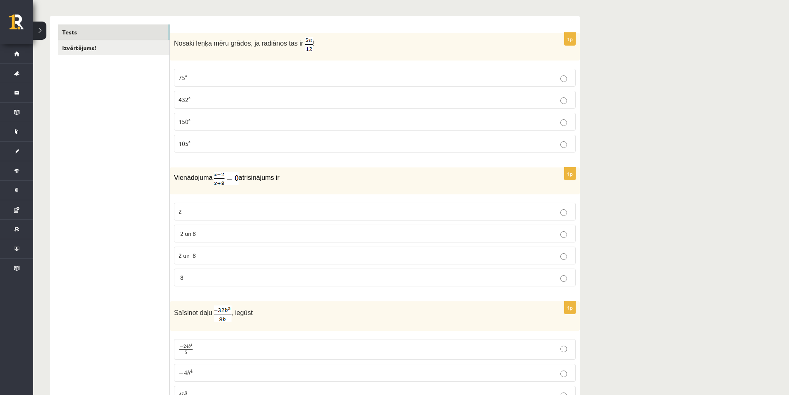
click at [567, 214] on p "2" at bounding box center [374, 211] width 392 height 9
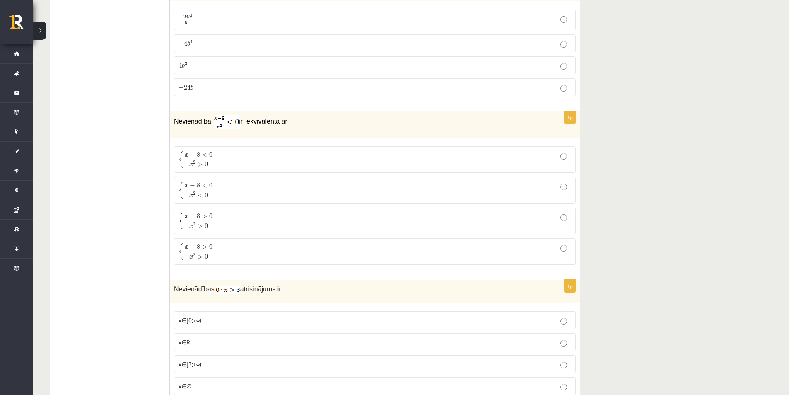
scroll to position [455, 0]
click at [558, 214] on p "{ x − 8 > 0 x 2 > 0 { x − 8 > 0 x 2 > 0" at bounding box center [374, 218] width 392 height 17
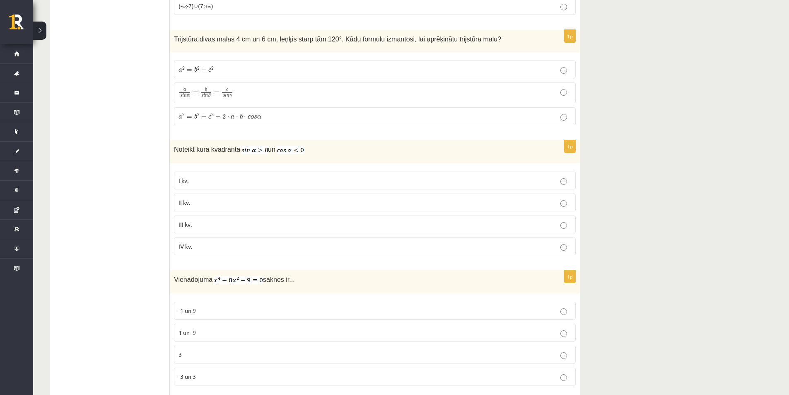
scroll to position [1490, 0]
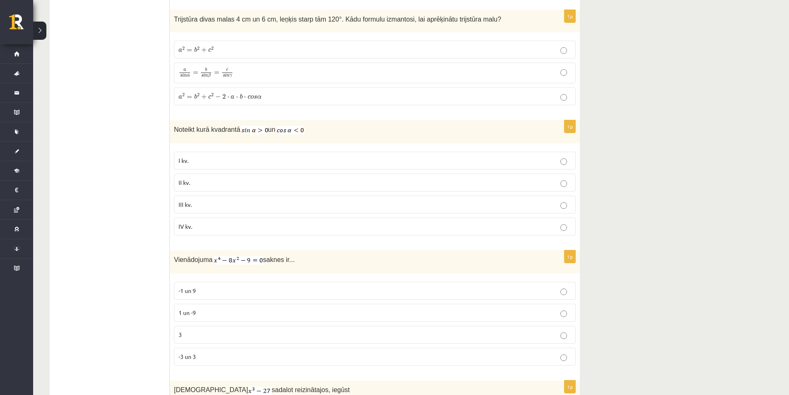
click at [563, 205] on label "III kv." at bounding box center [375, 204] width 402 height 18
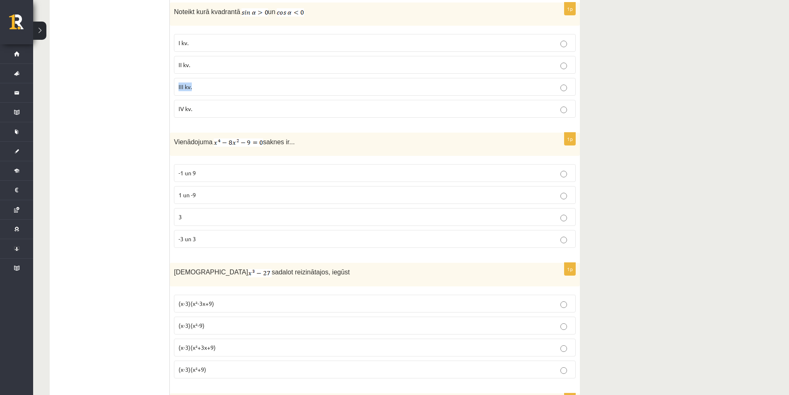
scroll to position [1615, 0]
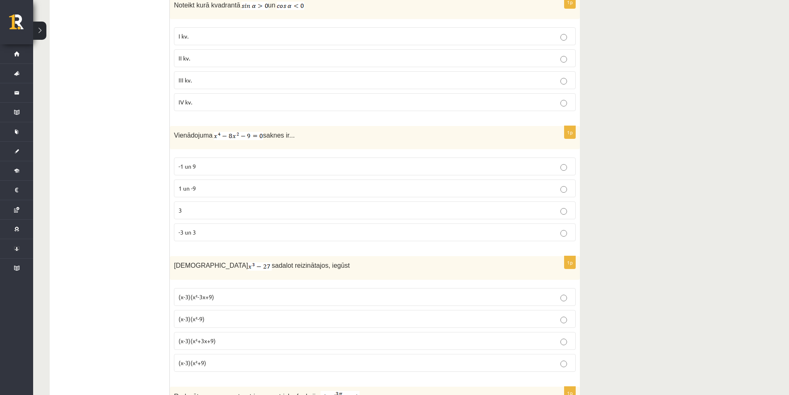
click at [567, 230] on p "-3 un 3" at bounding box center [374, 232] width 392 height 9
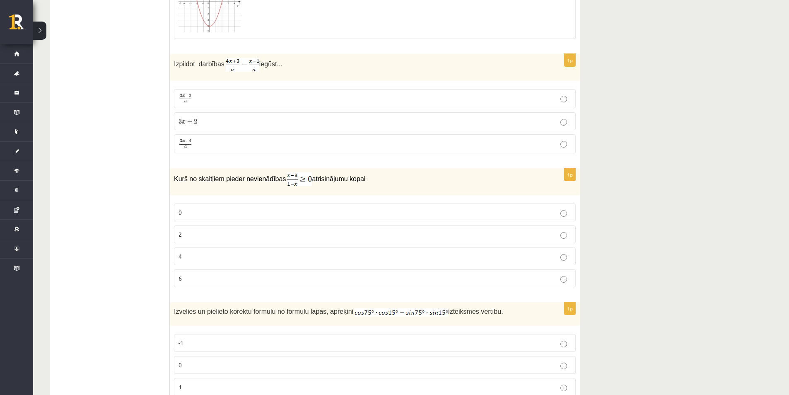
scroll to position [3049, 0]
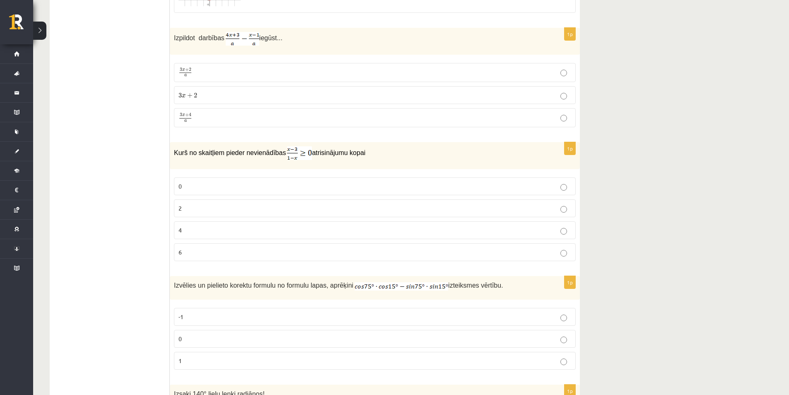
click at [567, 207] on p "2" at bounding box center [374, 208] width 392 height 9
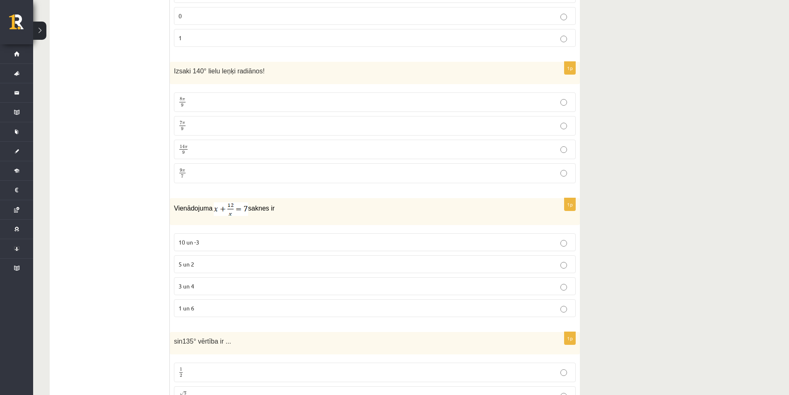
scroll to position [3380, 0]
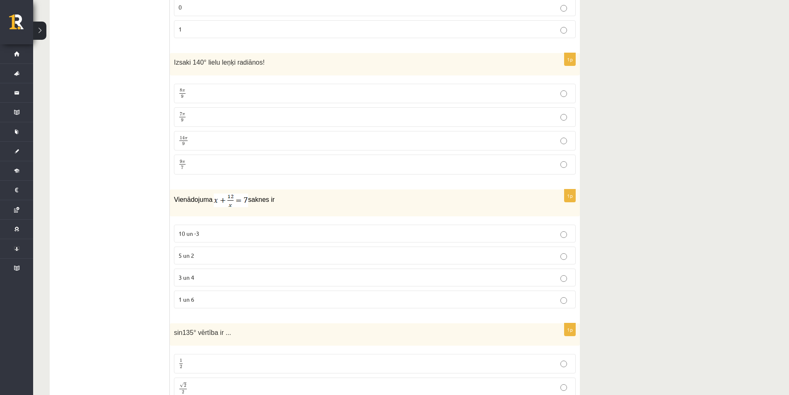
click at [568, 115] on p "7 π 9 7 π 9" at bounding box center [374, 117] width 392 height 10
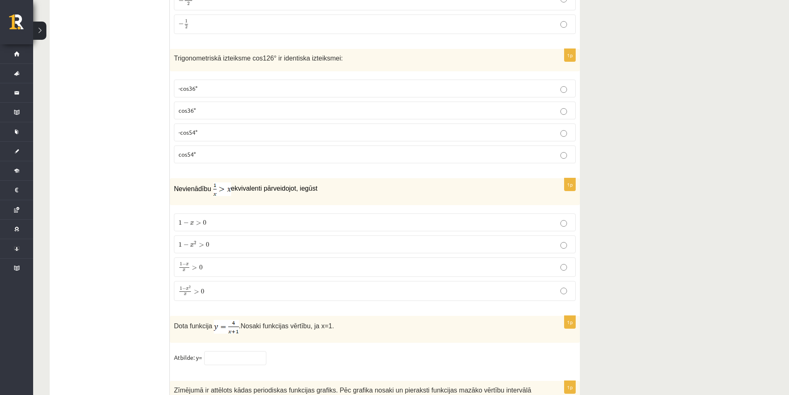
scroll to position [3794, 0]
click at [266, 55] on span "Trigonometriskā izteiksme cos126° ir identiska izteiksmei:" at bounding box center [258, 57] width 169 height 7
click at [238, 54] on span "Trigonometriskā izteiksme cos126° ir identiska izteiksmei:" at bounding box center [258, 57] width 169 height 7
click at [245, 54] on span "Trigonometriskā izteiksme cos126° ir identiska izteiksmei:" at bounding box center [258, 57] width 169 height 7
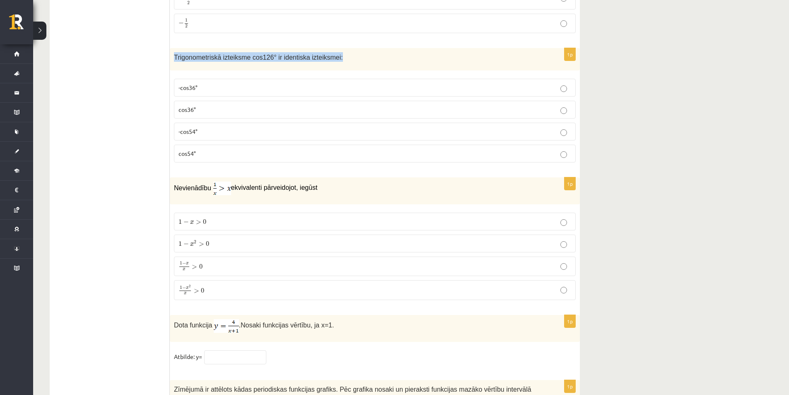
click at [245, 54] on span "Trigonometriskā izteiksme cos126° ir identiska izteiksmei:" at bounding box center [258, 57] width 169 height 7
click at [250, 67] on div "Trigonometriskā izteiksme cos126° ir identiska izteiksmei:" at bounding box center [375, 59] width 410 height 23
click at [258, 64] on div "Trigonometriskā izteiksme cos126° ir identiska izteiksmei:" at bounding box center [375, 59] width 410 height 23
click at [561, 127] on p "-cos54°" at bounding box center [374, 131] width 392 height 9
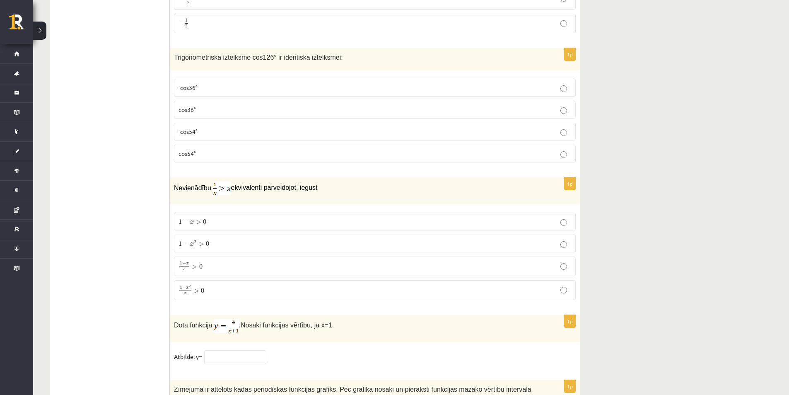
click at [561, 127] on p "-cos54°" at bounding box center [374, 131] width 392 height 9
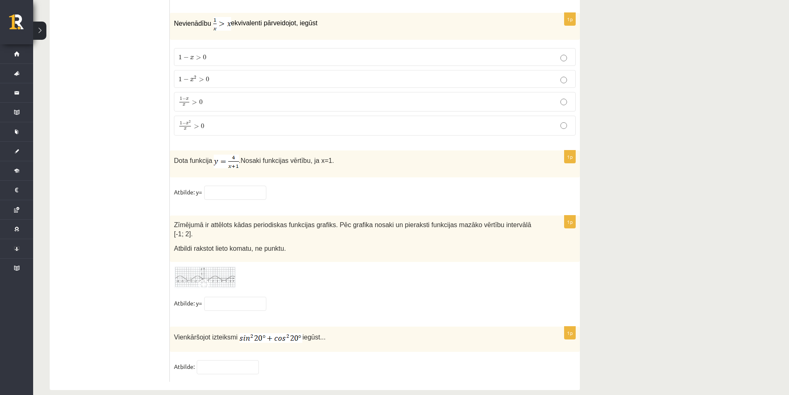
scroll to position [3960, 0]
click at [243, 190] on input "text" at bounding box center [235, 191] width 62 height 14
type input "*"
click at [207, 265] on img at bounding box center [205, 276] width 62 height 23
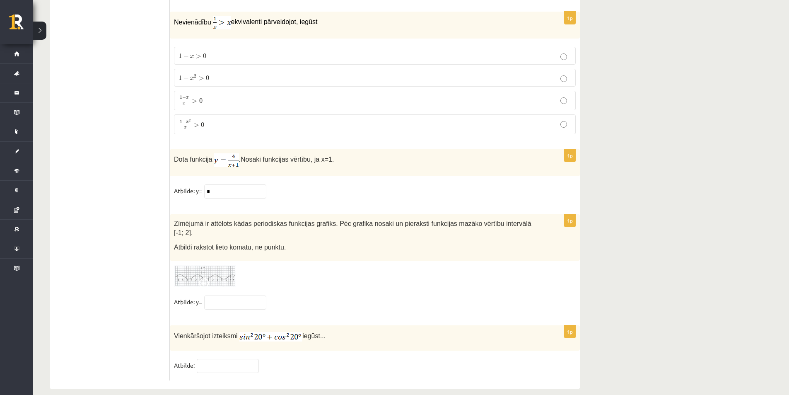
click at [0, 0] on div at bounding box center [0, 0] width 0 height 0
click at [205, 278] on span at bounding box center [205, 284] width 13 height 13
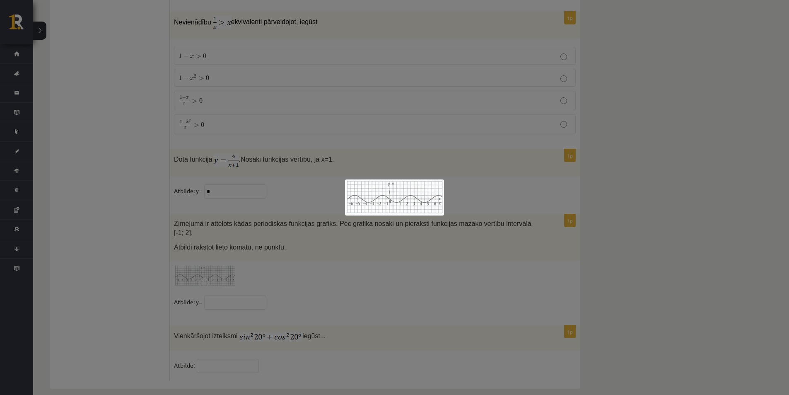
click at [317, 316] on div at bounding box center [394, 197] width 789 height 395
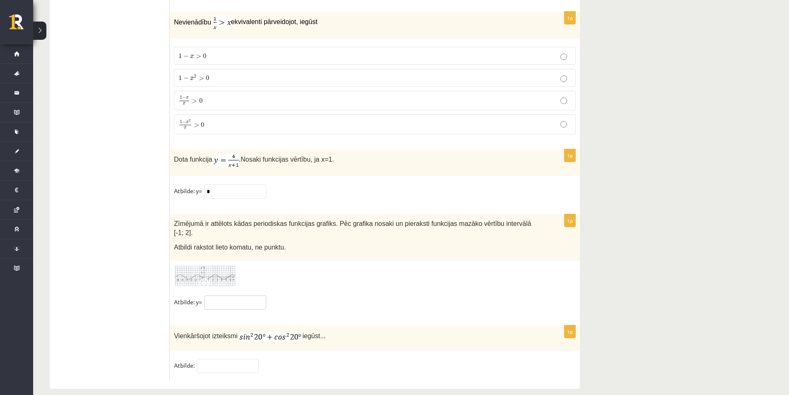
click at [237, 297] on input "text" at bounding box center [235, 302] width 62 height 14
type input "*****"
click at [242, 359] on input "text" at bounding box center [228, 366] width 62 height 14
click at [216, 359] on input "text" at bounding box center [228, 366] width 62 height 14
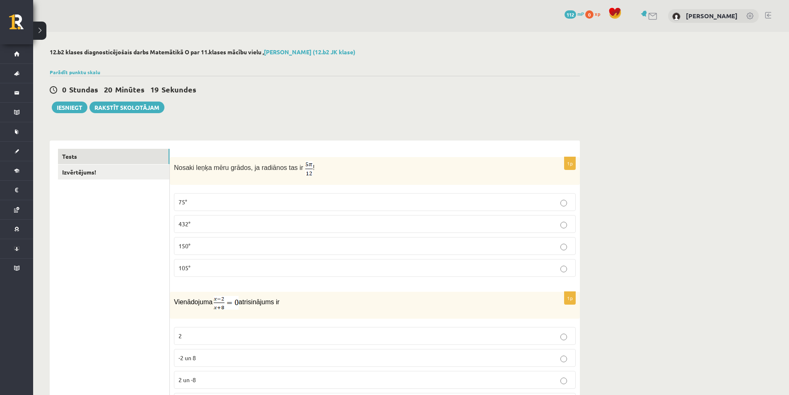
scroll to position [3923, 0]
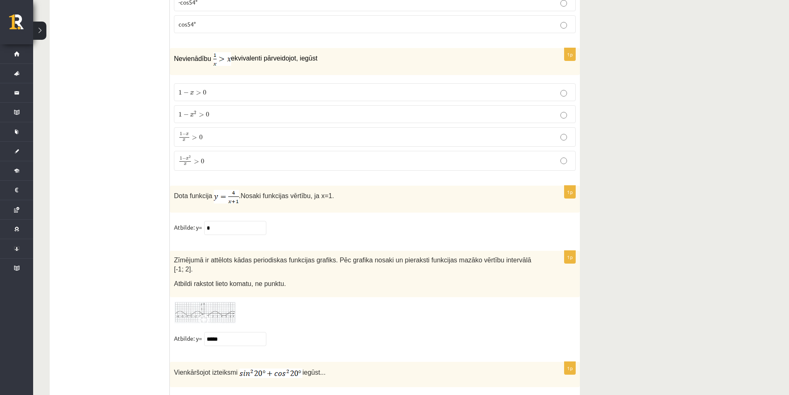
type input "*"
drag, startPoint x: 627, startPoint y: 245, endPoint x: 636, endPoint y: 246, distance: 9.6
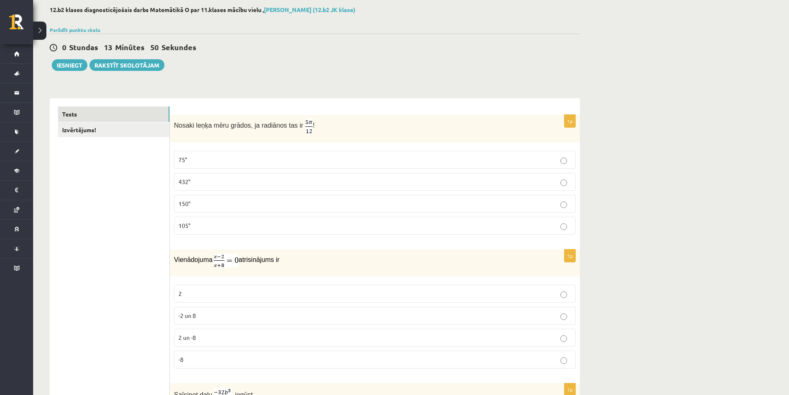
scroll to position [0, 0]
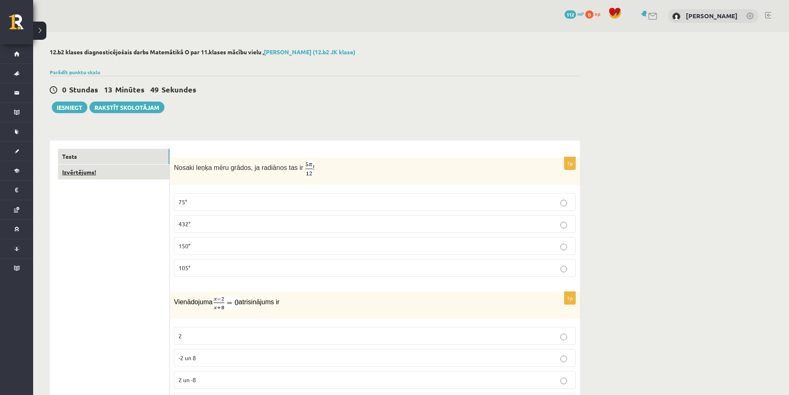
click at [82, 169] on link "Izvērtējums!" at bounding box center [113, 171] width 111 height 15
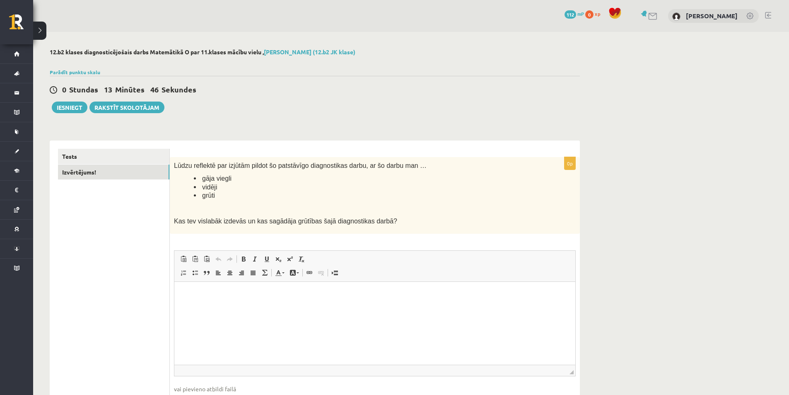
click at [292, 306] on html at bounding box center [374, 293] width 401 height 25
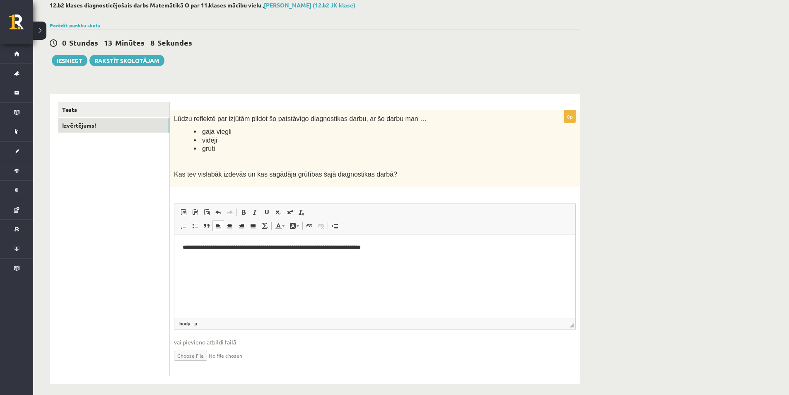
scroll to position [53, 0]
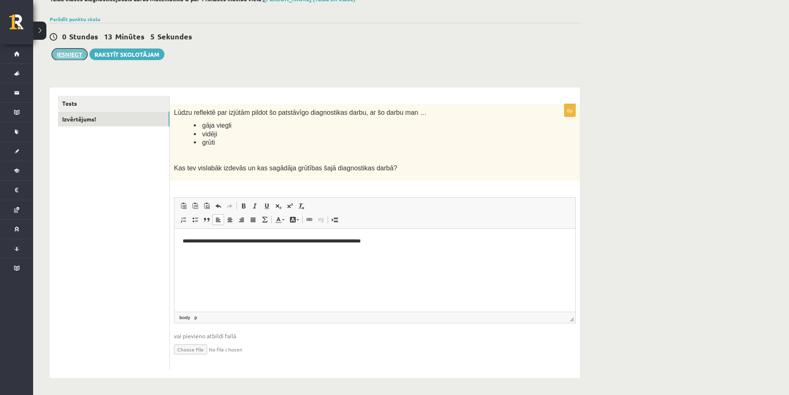
click at [65, 56] on button "Iesniegt" at bounding box center [70, 54] width 36 height 12
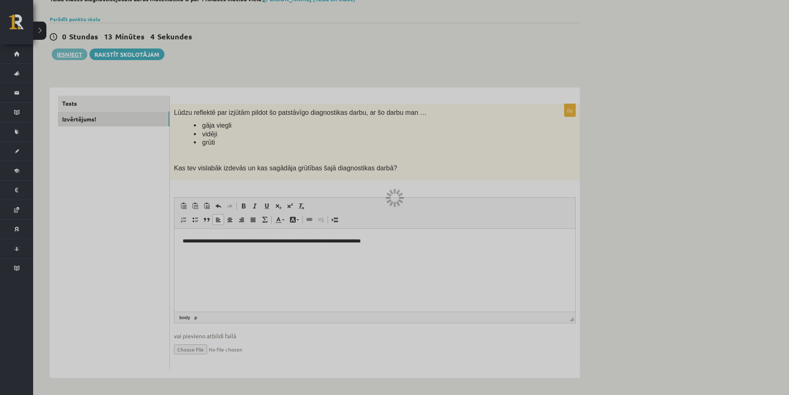
click at [428, 41] on div at bounding box center [394, 197] width 789 height 395
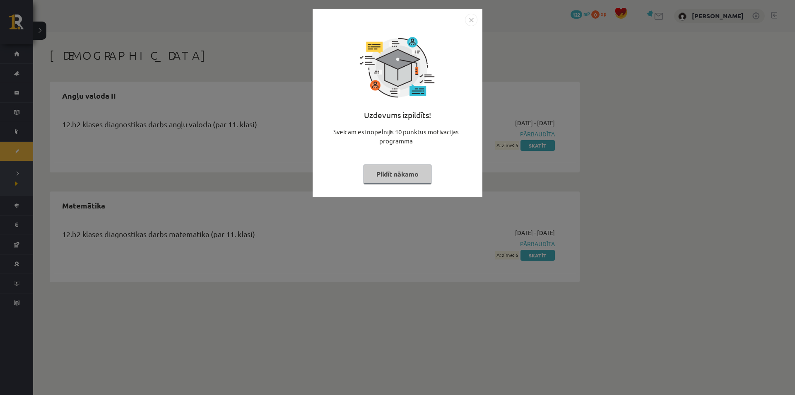
click at [473, 22] on img "Close" at bounding box center [471, 20] width 12 height 12
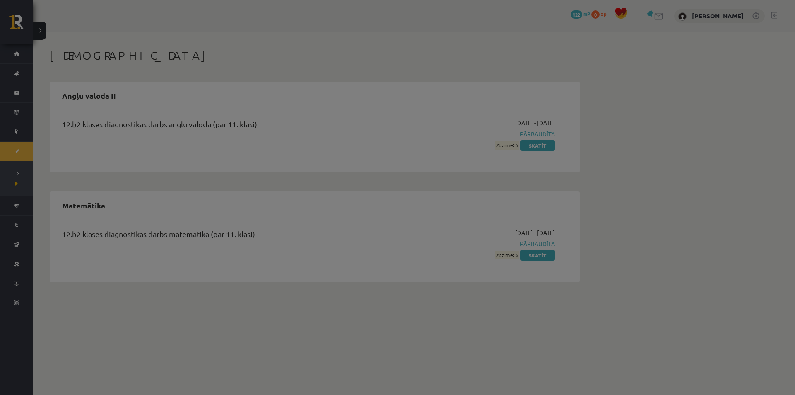
click at [473, 22] on div "Uzdevums izpildīts! Sveicam esi nopelnījis 10 punktus motivācijas programmā Pil…" at bounding box center [398, 88] width 160 height 166
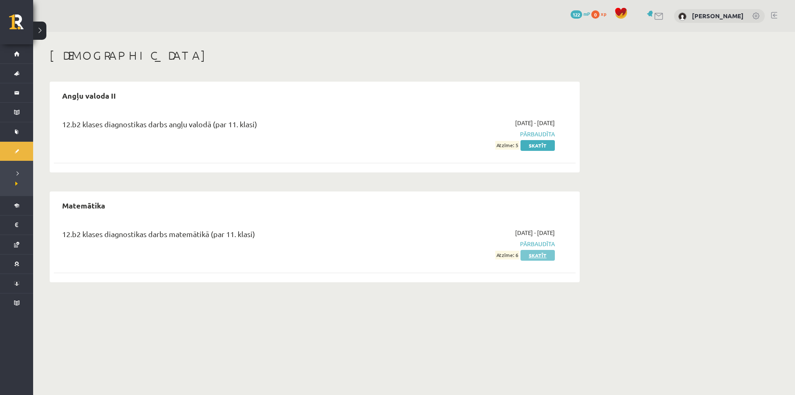
click at [544, 255] on link "Skatīt" at bounding box center [537, 255] width 34 height 11
click at [545, 255] on link "Skatīt" at bounding box center [537, 255] width 34 height 11
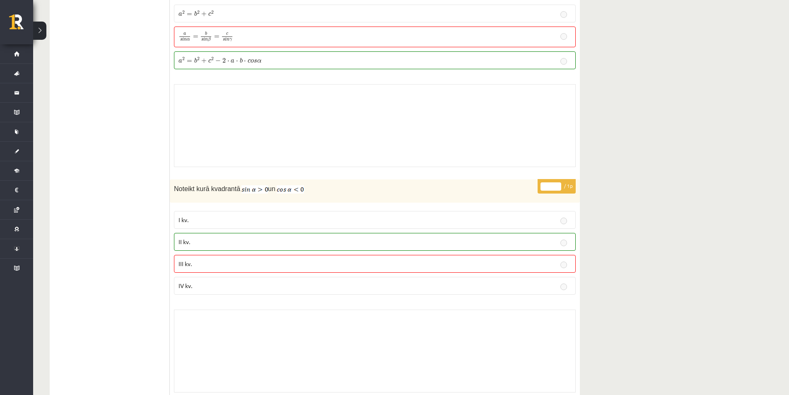
scroll to position [2401, 0]
